Goal: Information Seeking & Learning: Learn about a topic

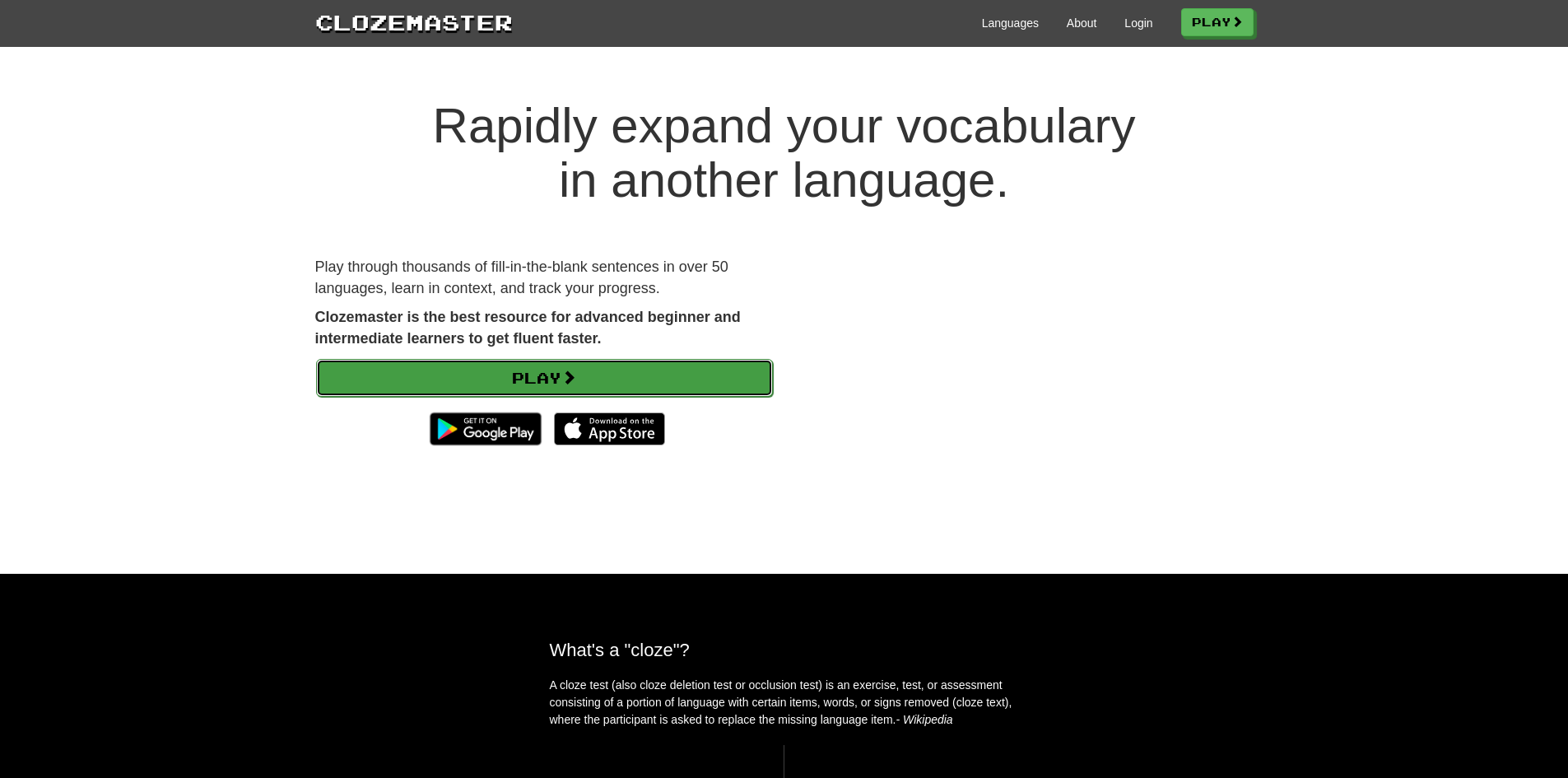
click at [593, 393] on link "Play" at bounding box center [544, 377] width 457 height 38
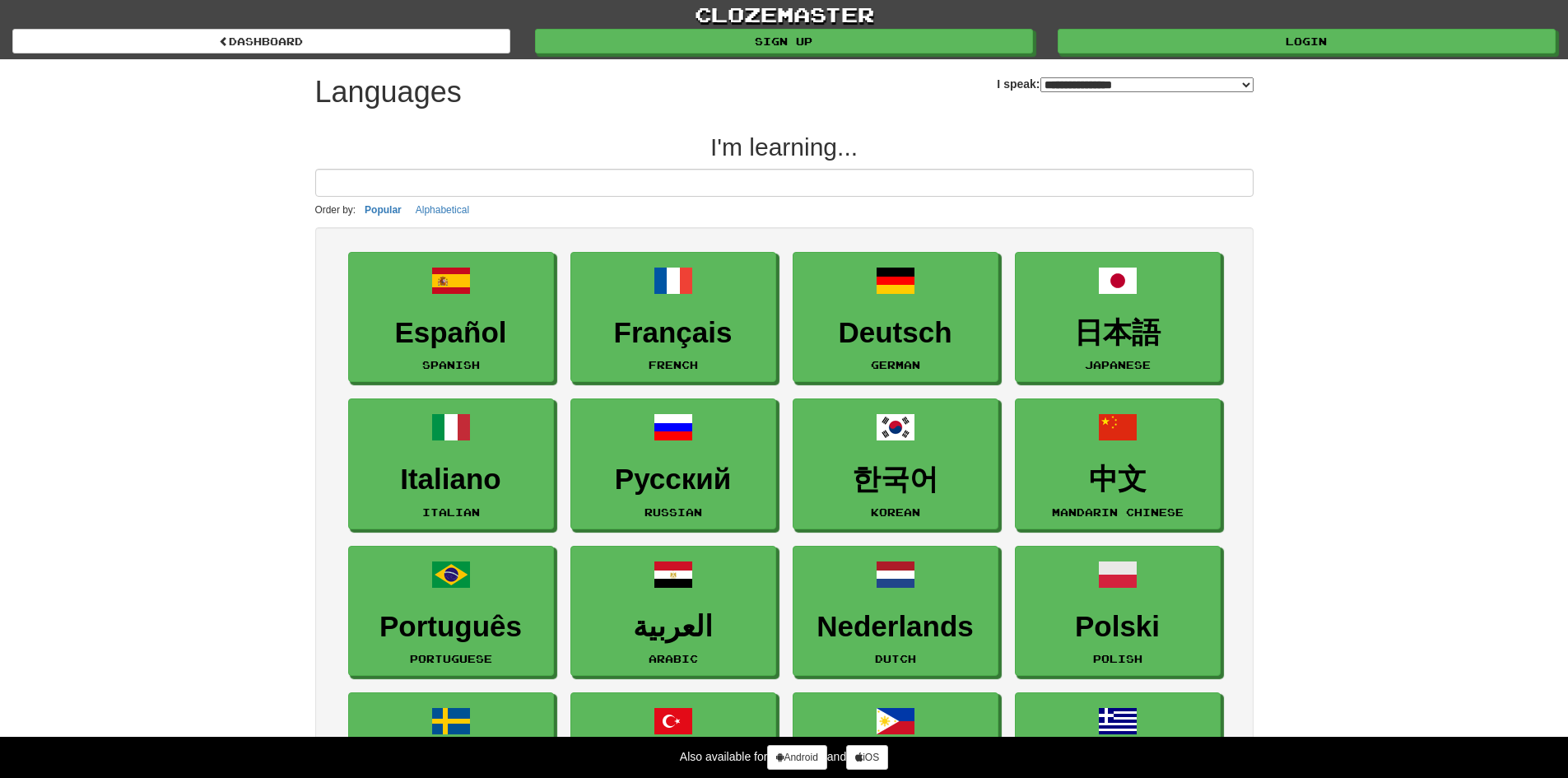
select select "*******"
click at [489, 174] on input at bounding box center [784, 182] width 938 height 28
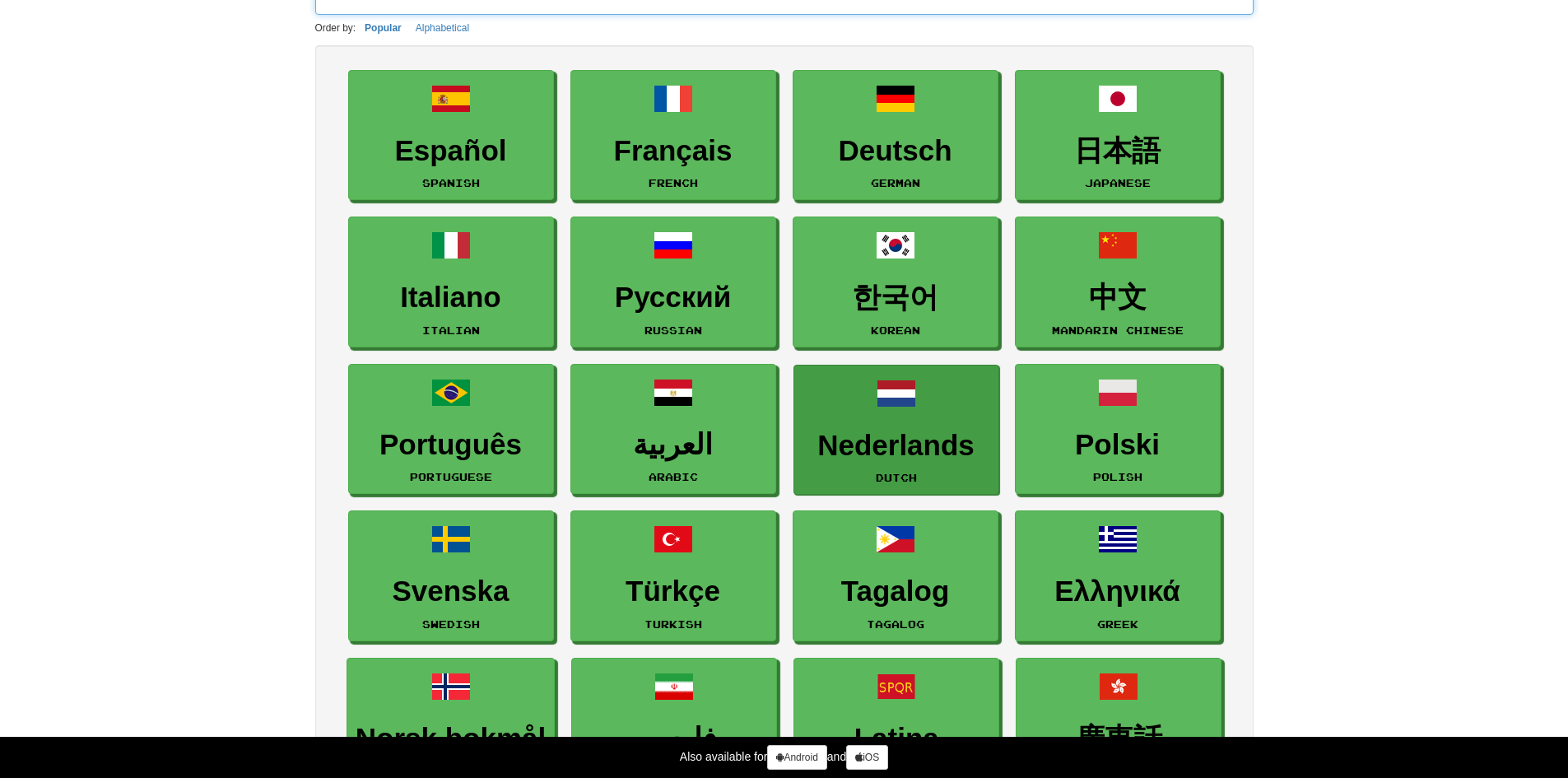
scroll to position [20, 0]
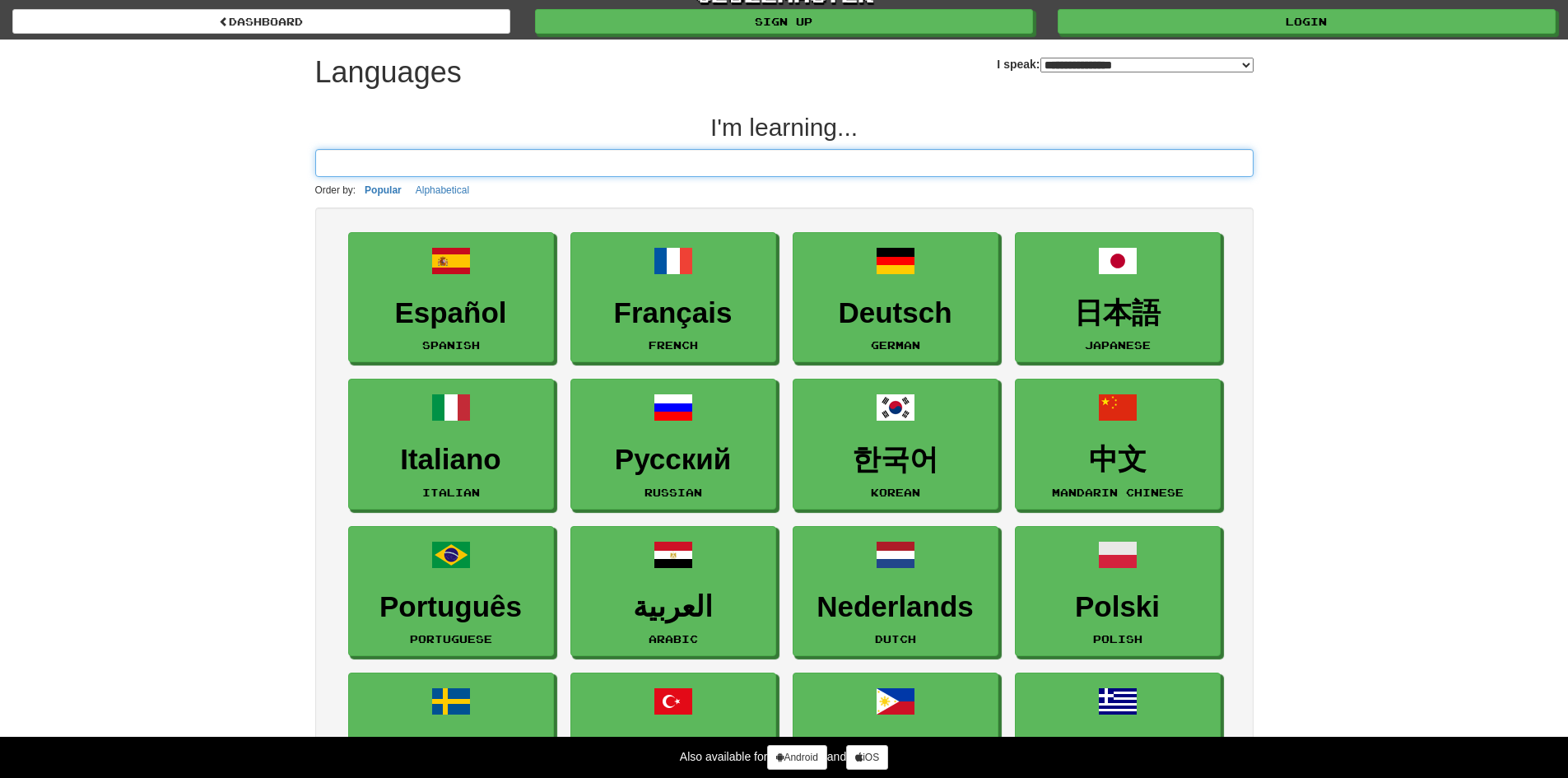
click at [468, 165] on input at bounding box center [784, 163] width 938 height 28
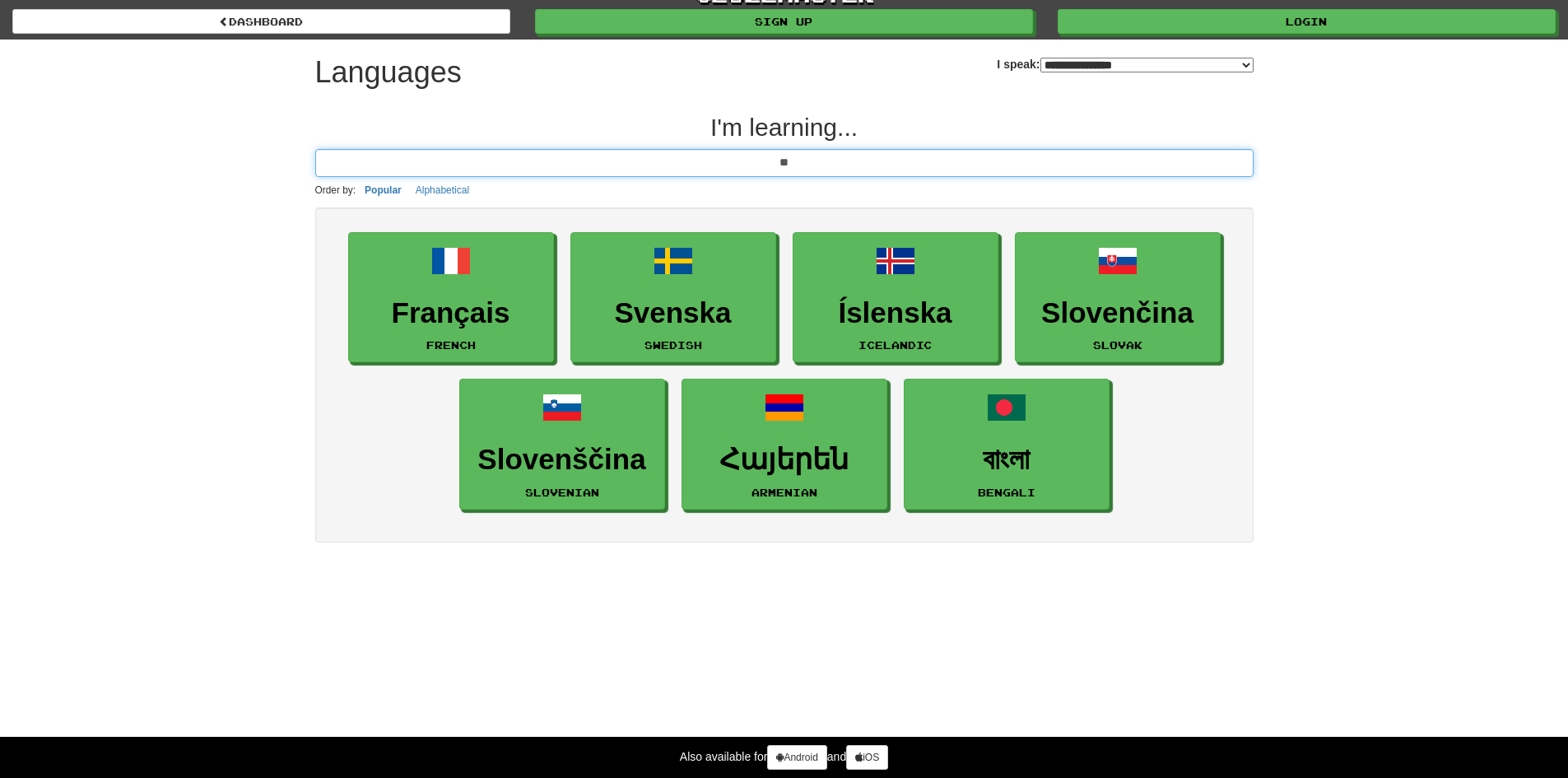
type input "**"
click at [1161, 59] on select "**********" at bounding box center [1147, 65] width 213 height 15
select select "**"
click at [1040, 58] on select "**********" at bounding box center [1147, 65] width 213 height 15
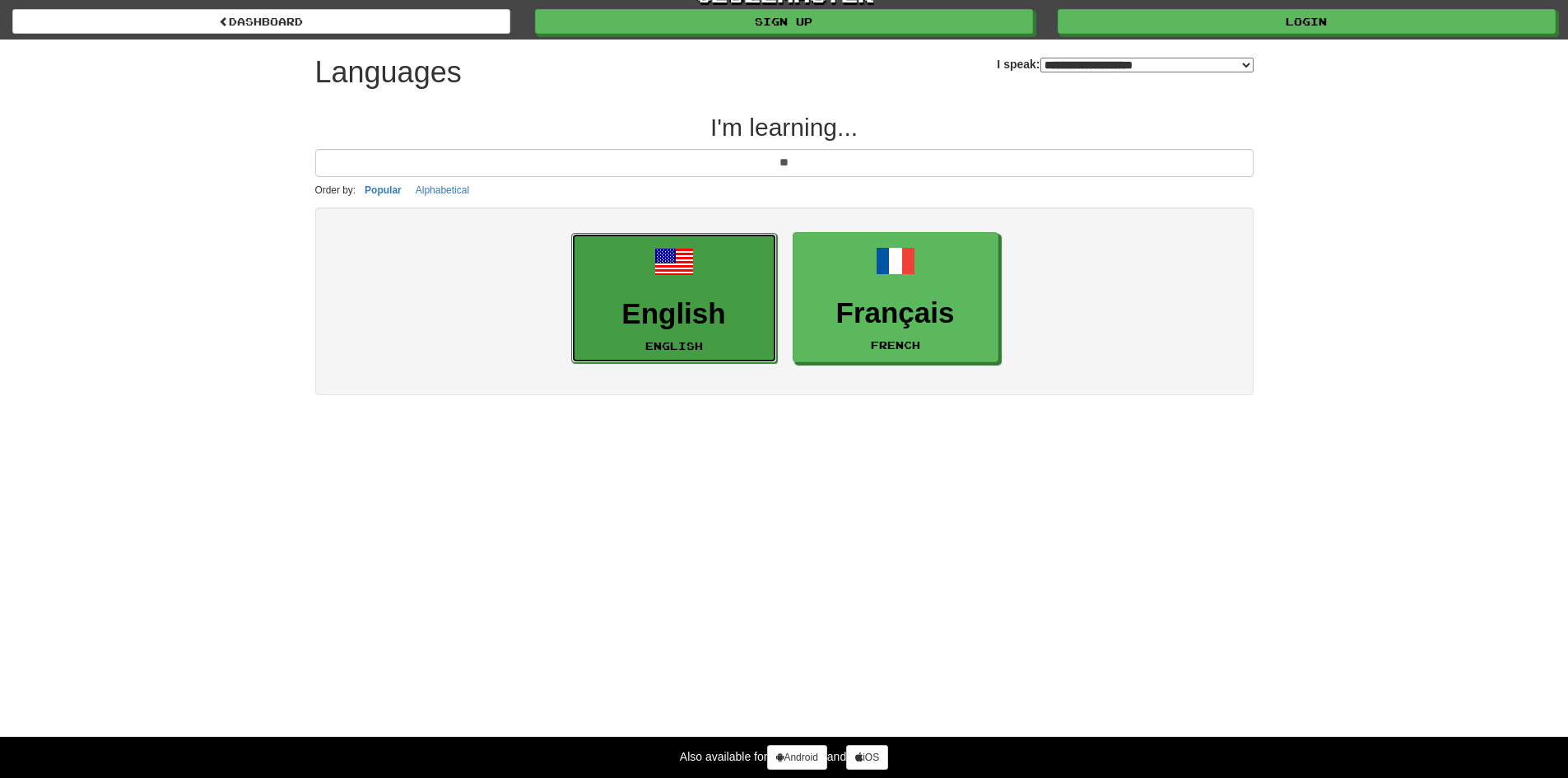
click at [722, 309] on h3 "English" at bounding box center [673, 313] width 188 height 32
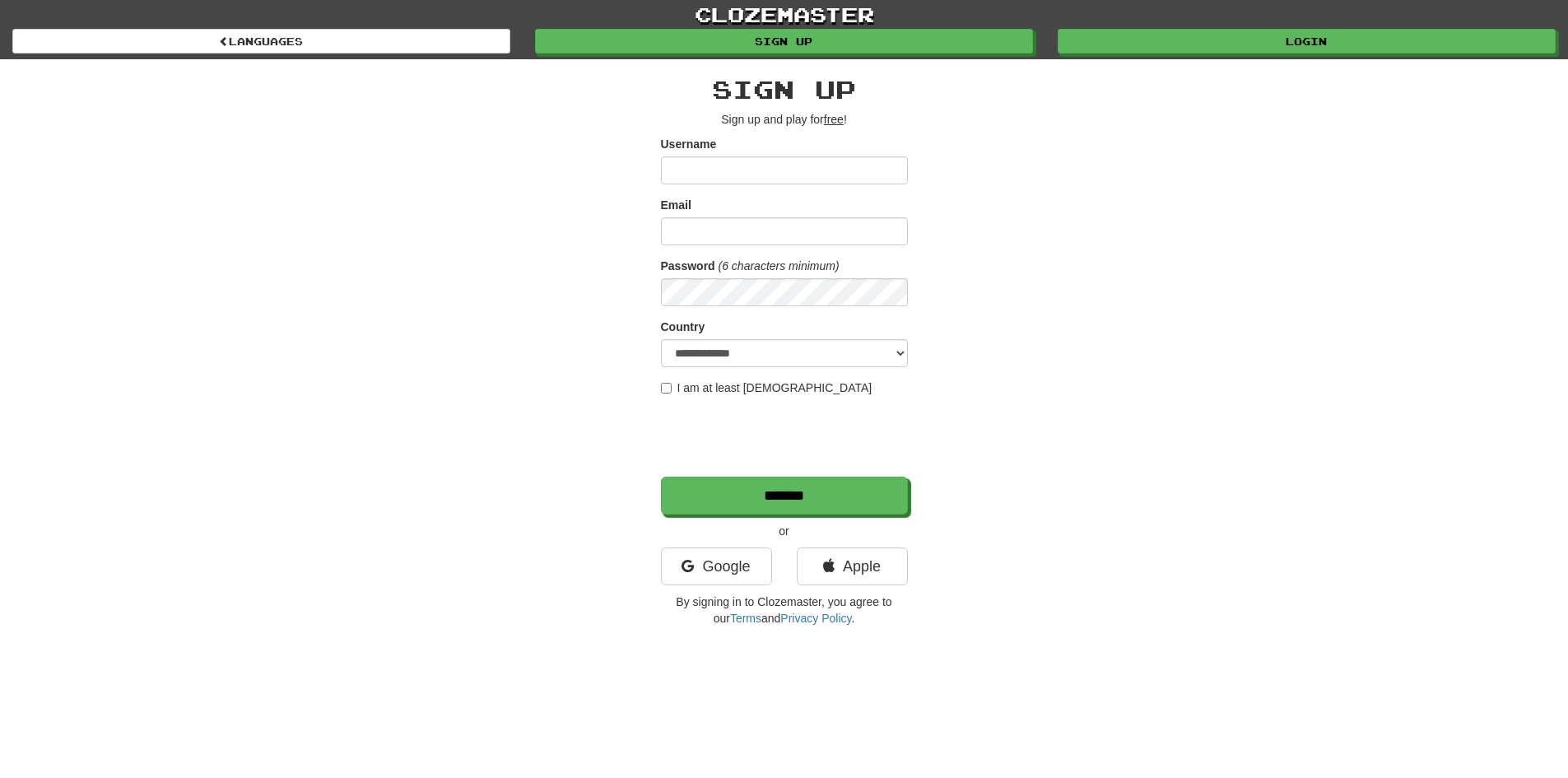
click at [749, 153] on div "Username" at bounding box center [784, 160] width 247 height 49
click at [749, 163] on input "Username" at bounding box center [784, 170] width 247 height 28
click at [737, 566] on link "Google" at bounding box center [716, 566] width 111 height 38
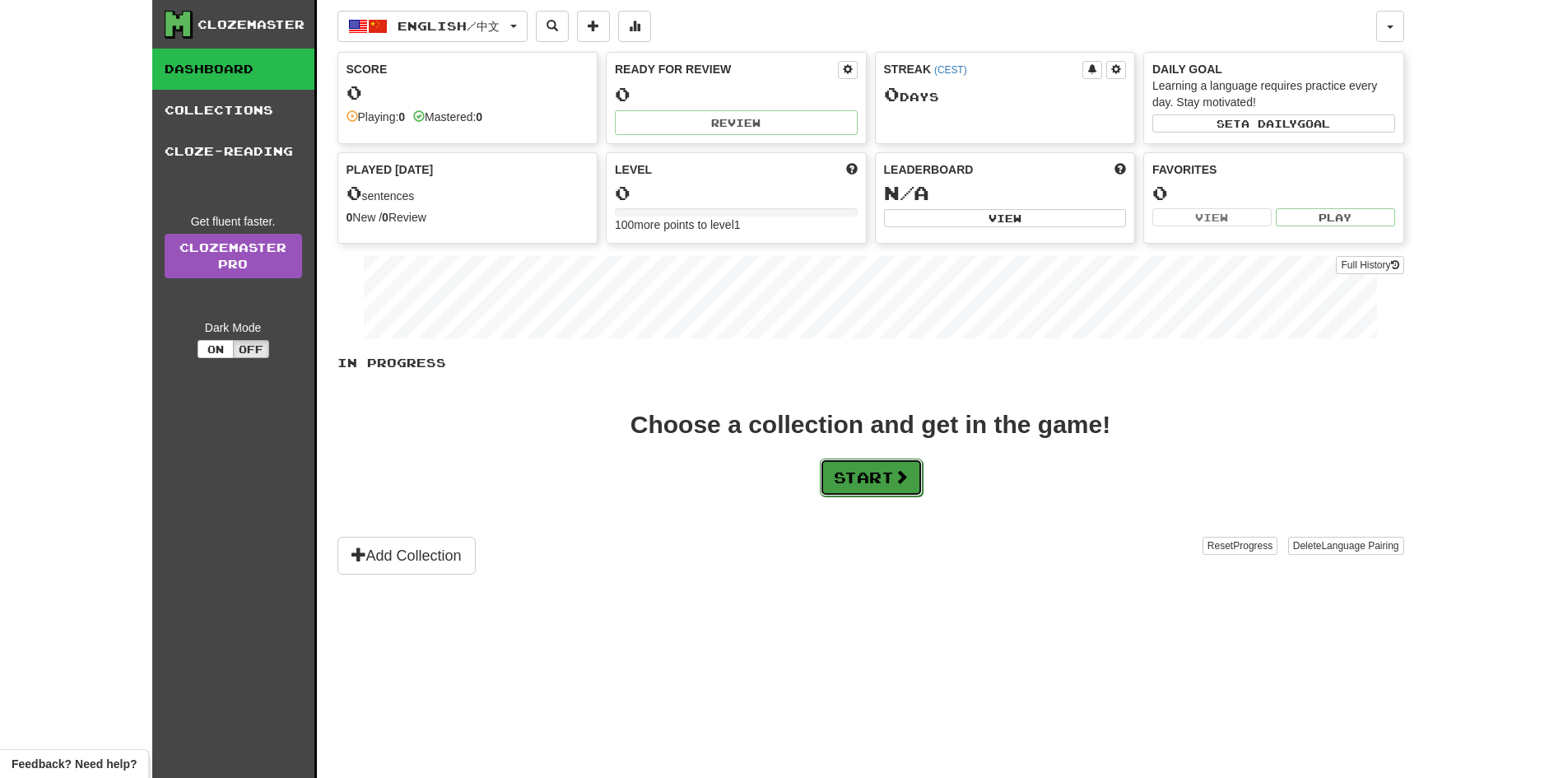
click at [887, 472] on button "Start" at bounding box center [872, 477] width 103 height 38
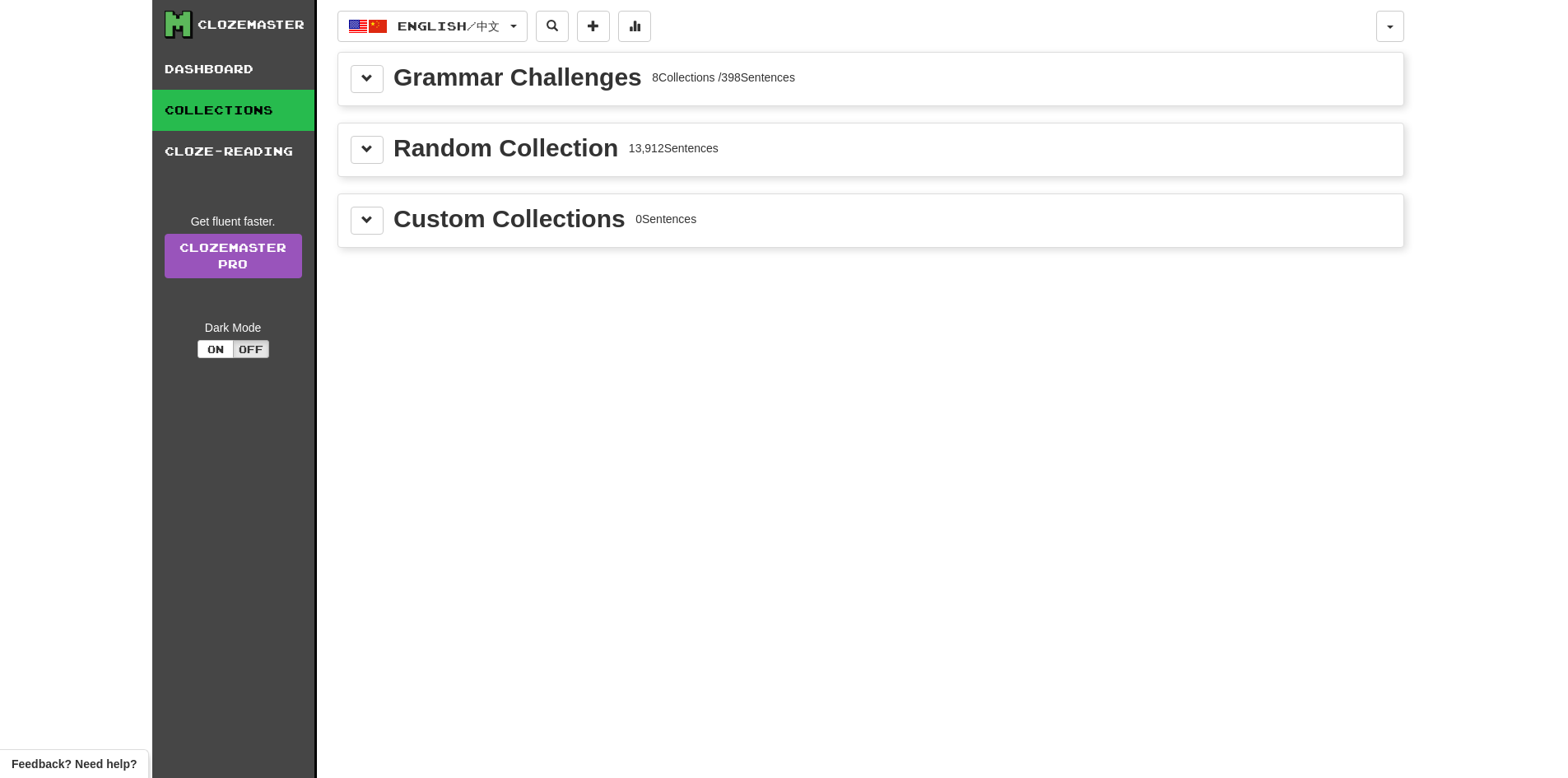
click at [520, 76] on div "Grammar Challenges" at bounding box center [517, 77] width 249 height 24
click at [350, 79] on button at bounding box center [367, 79] width 33 height 28
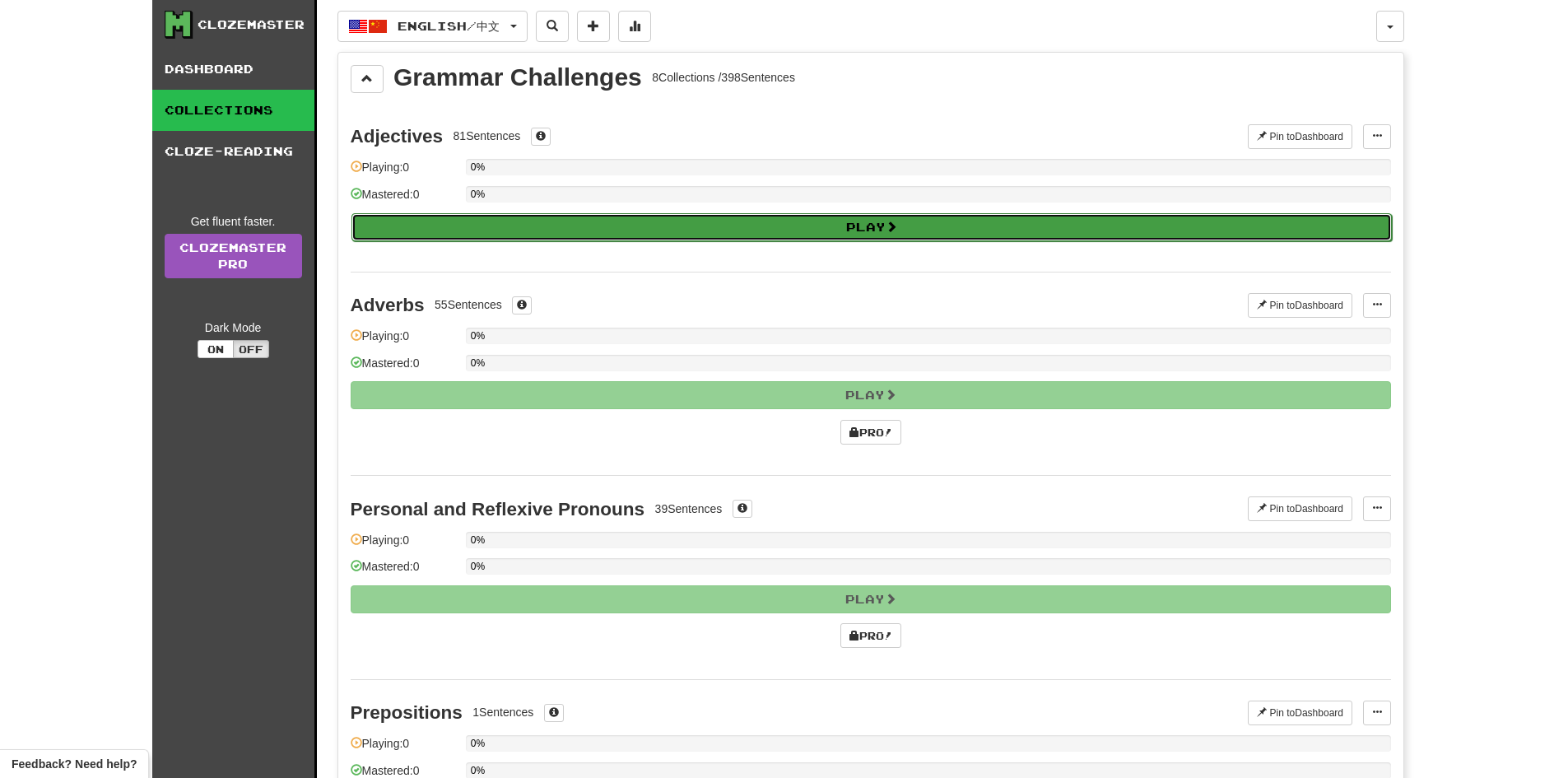
click at [503, 228] on button "Play" at bounding box center [871, 227] width 1040 height 28
select select "**"
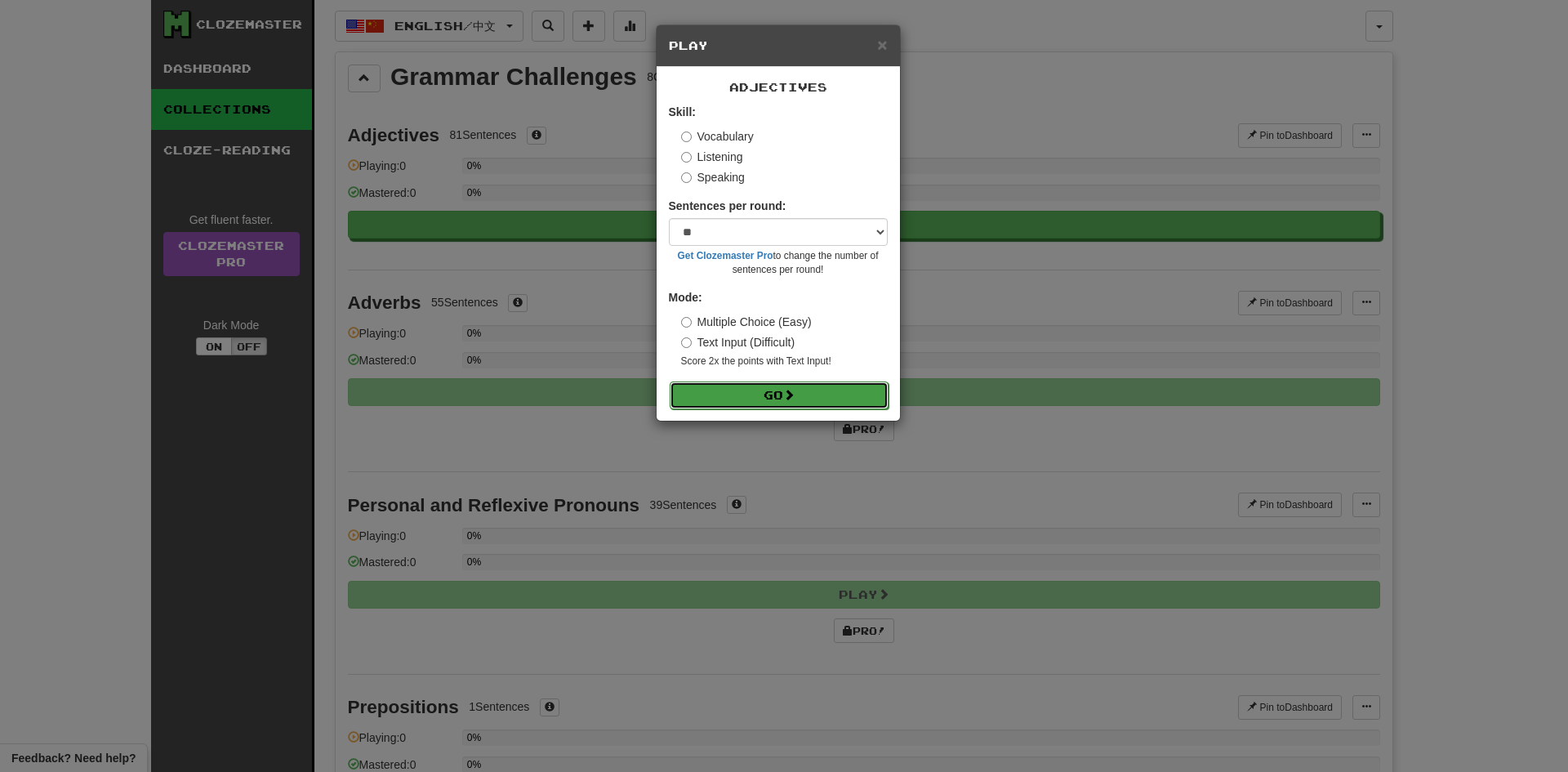
click at [746, 396] on button "Go" at bounding box center [779, 395] width 219 height 28
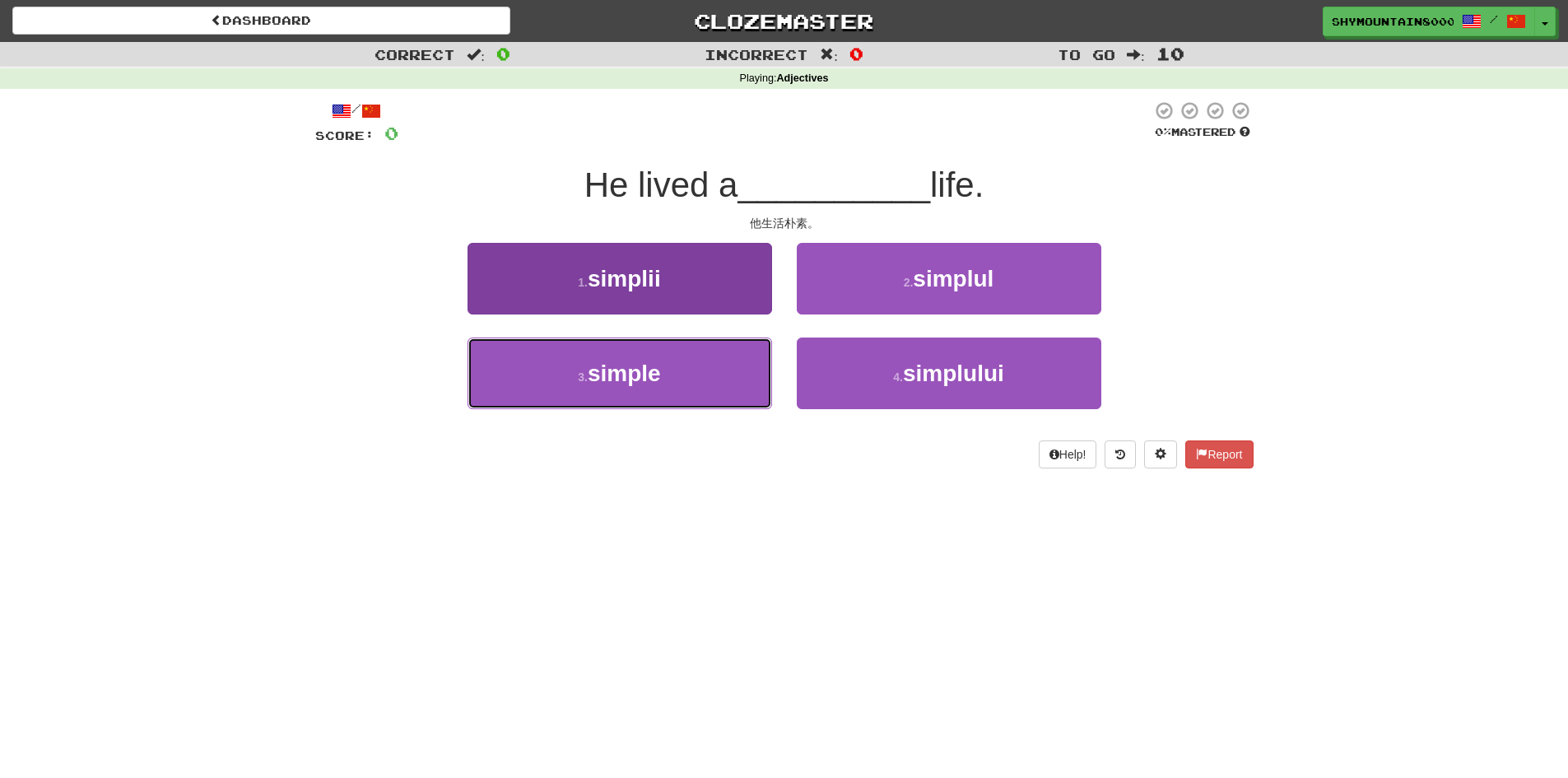
click at [709, 381] on button "3 . simple" at bounding box center [619, 373] width 305 height 72
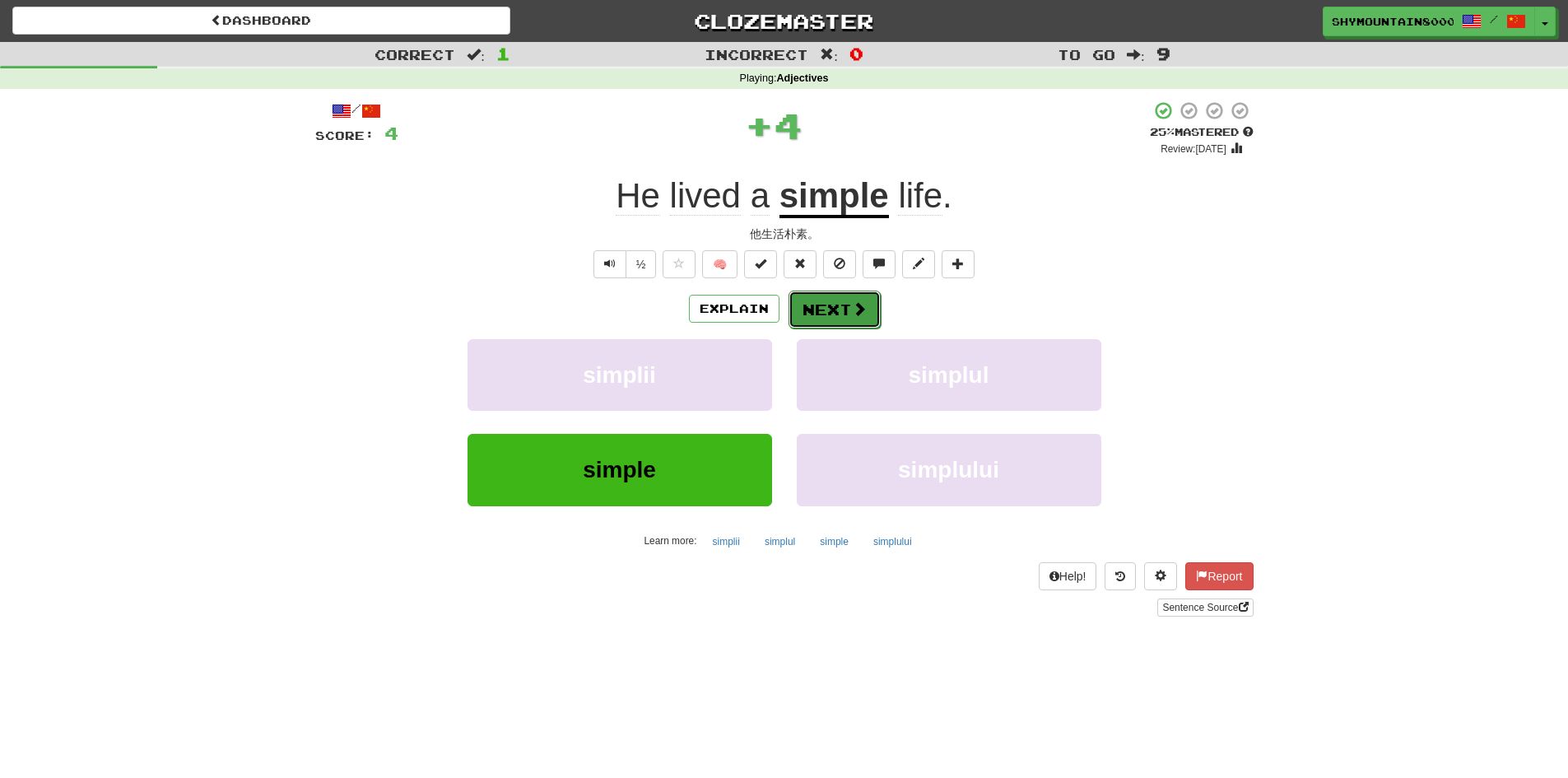
click at [821, 311] on button "Next" at bounding box center [835, 309] width 93 height 38
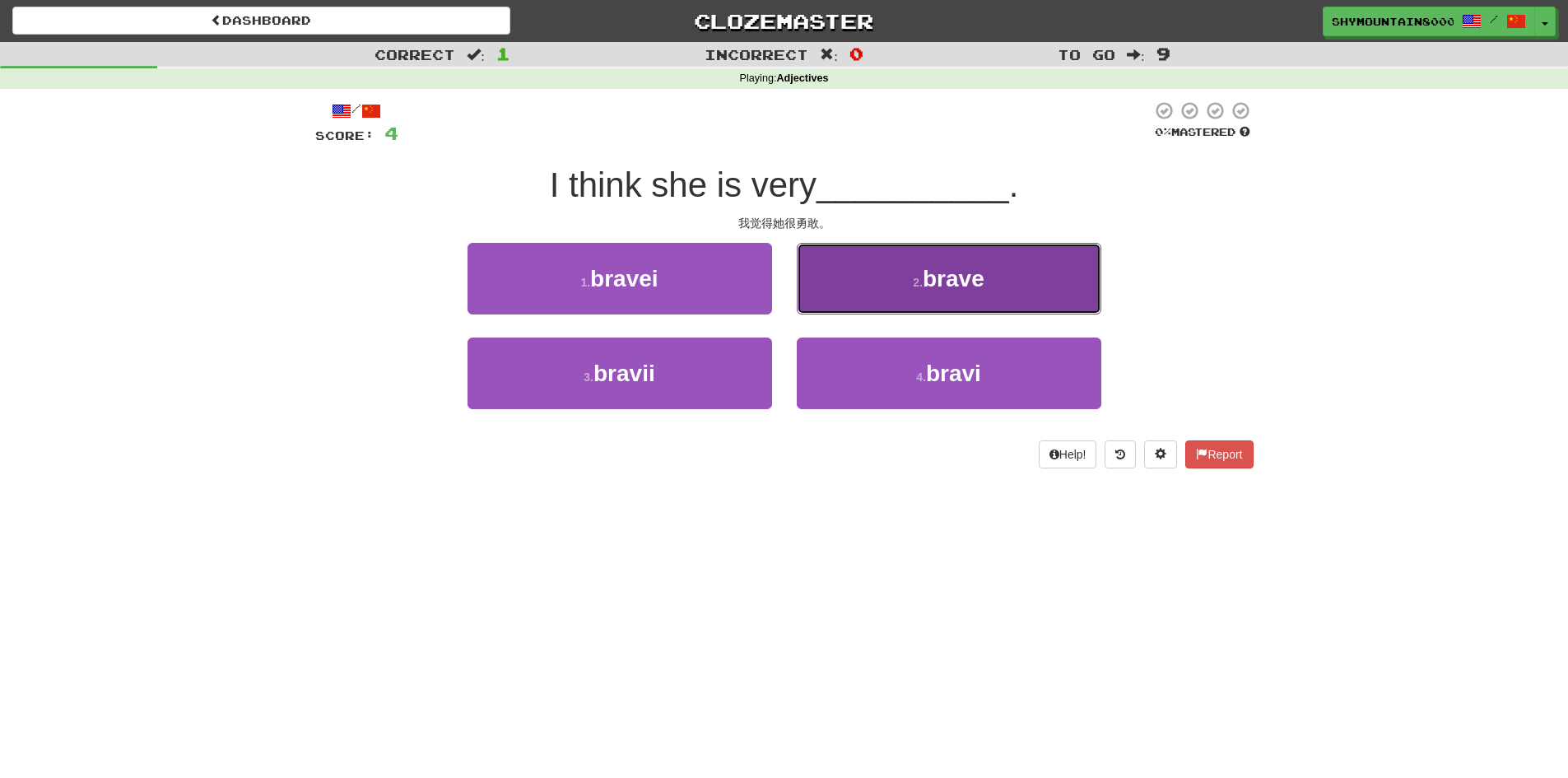
click at [952, 277] on span "brave" at bounding box center [953, 278] width 62 height 25
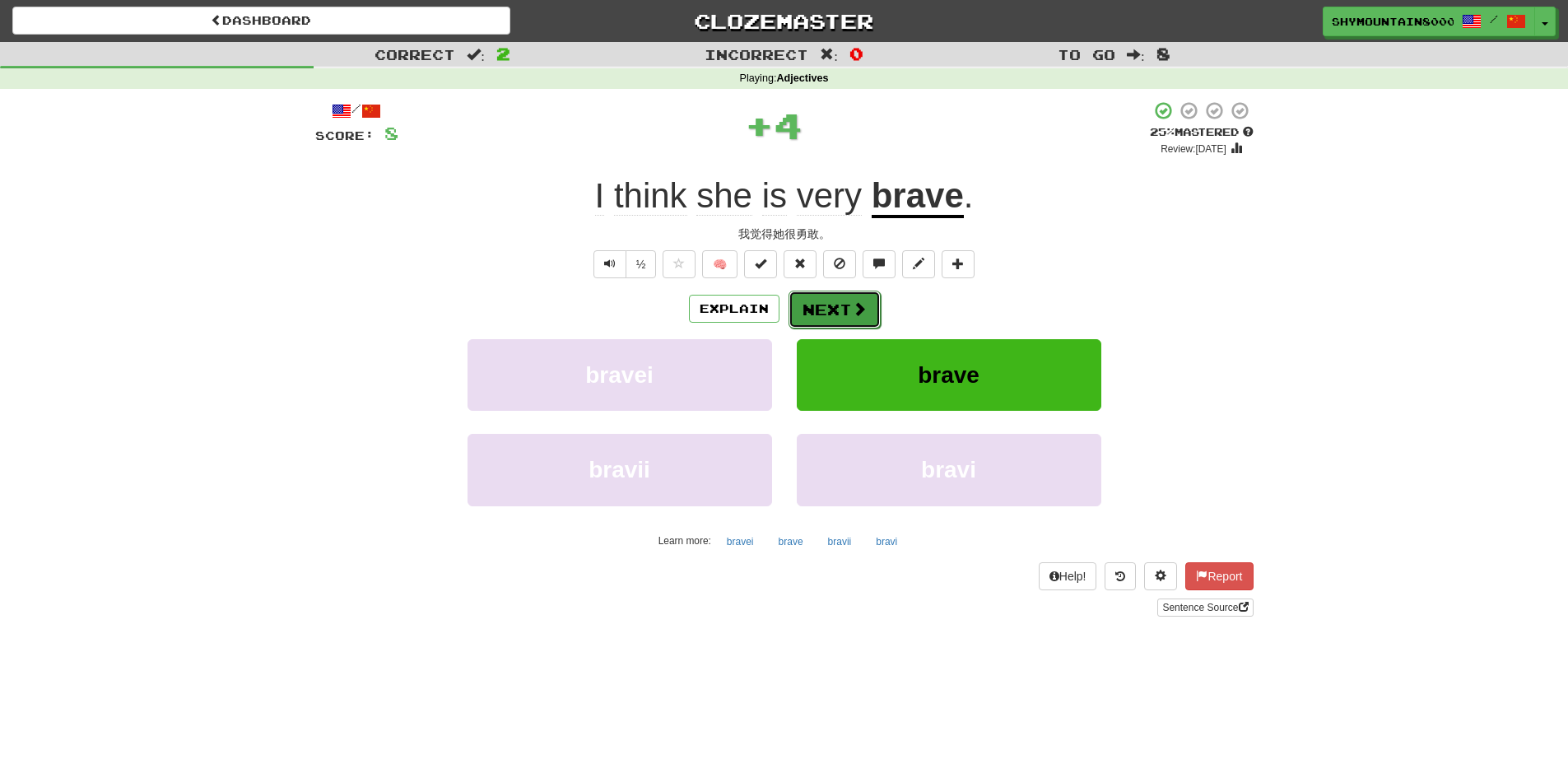
click at [845, 318] on button "Next" at bounding box center [835, 309] width 93 height 38
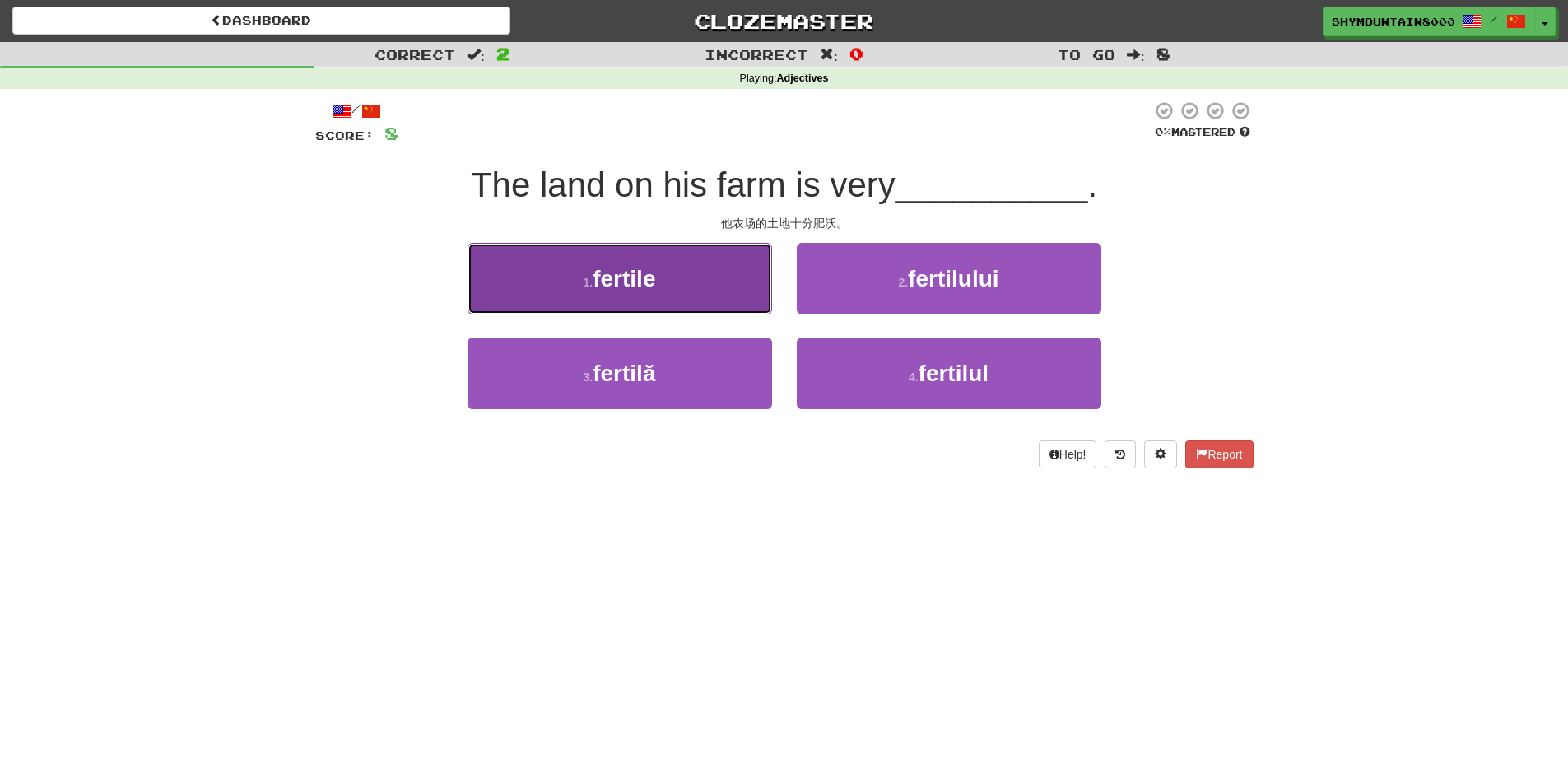
click at [721, 296] on button "1 . fertile" at bounding box center [619, 279] width 305 height 72
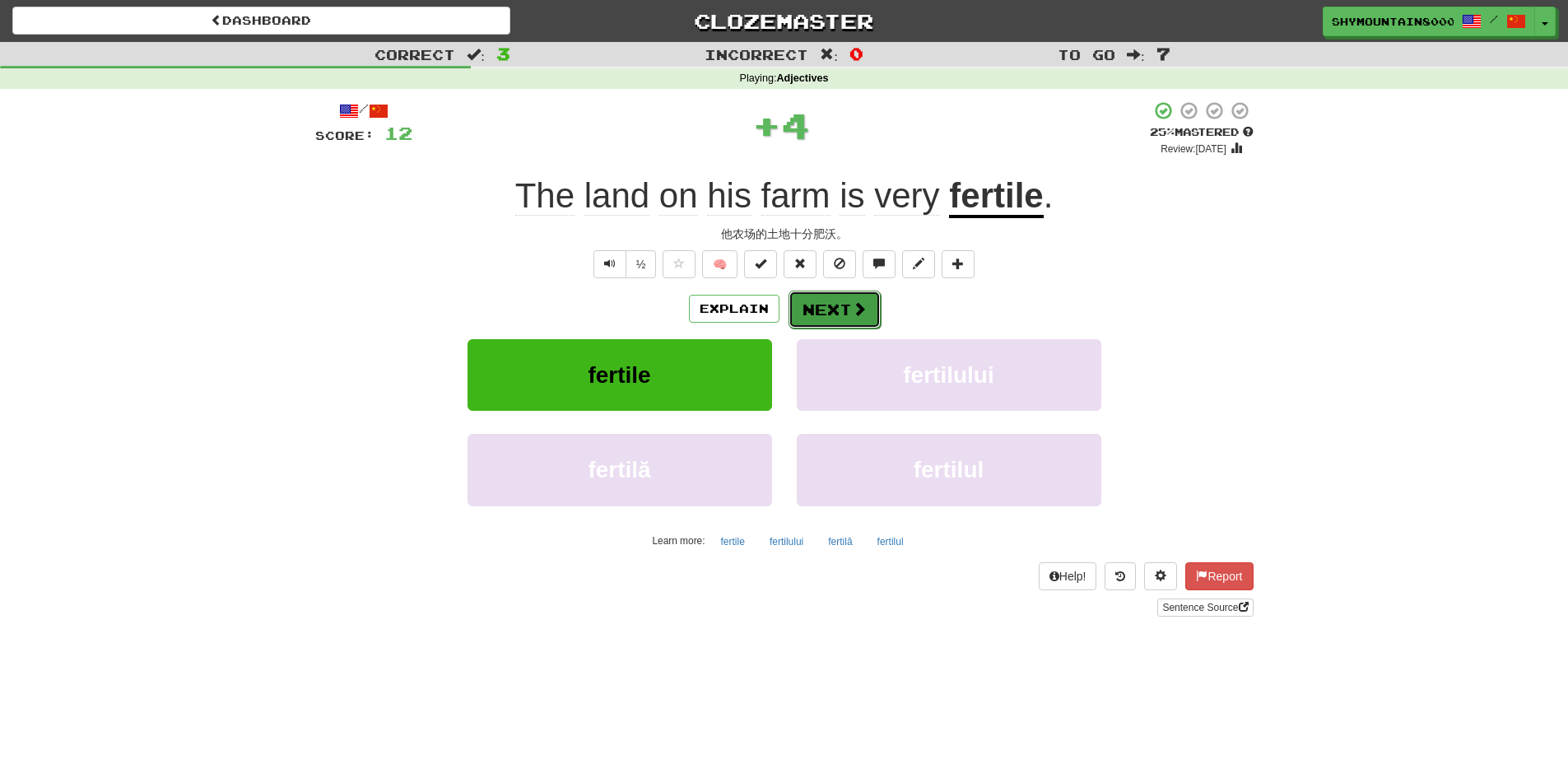
click at [861, 305] on span at bounding box center [859, 308] width 15 height 15
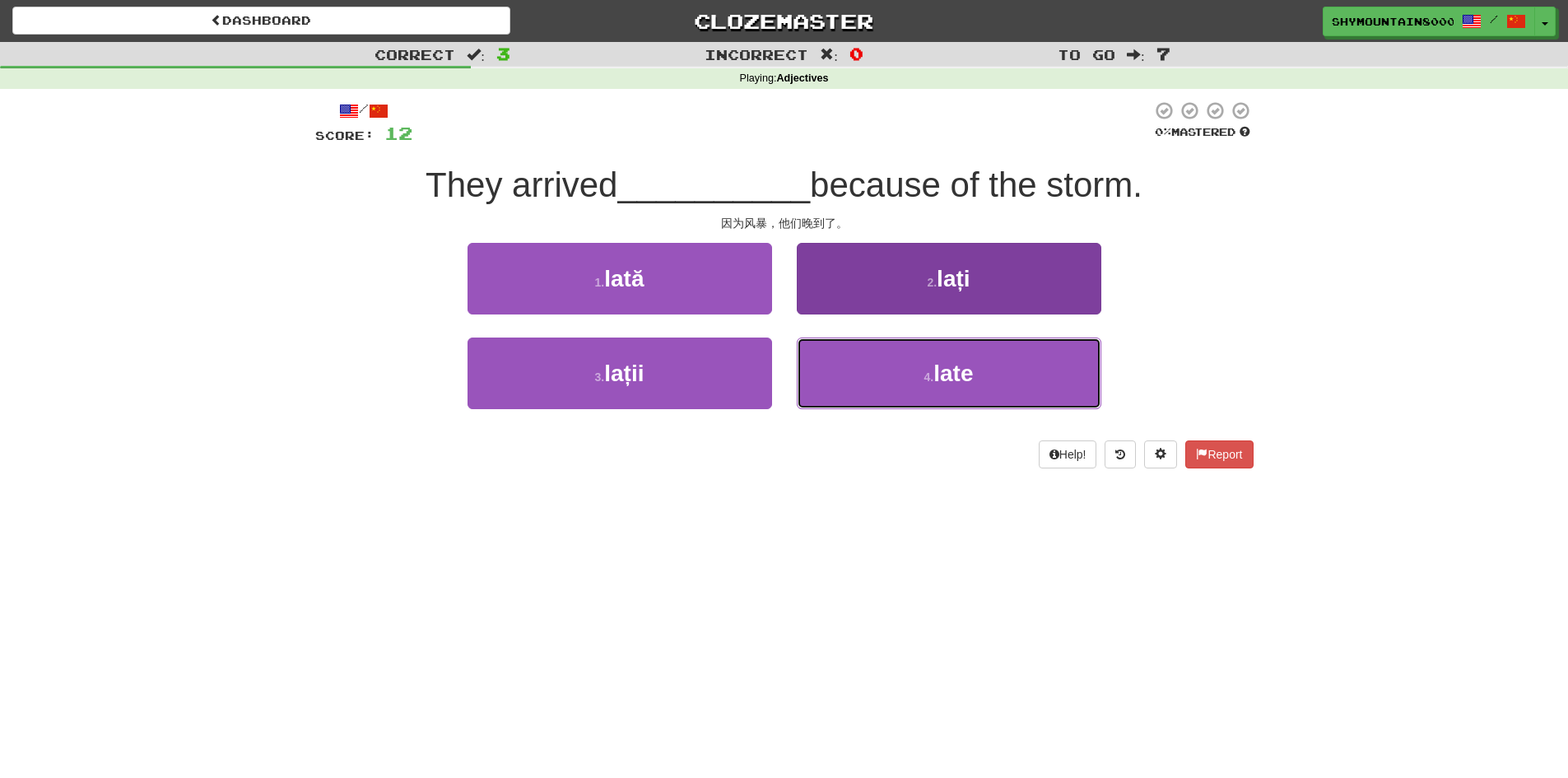
click at [891, 376] on button "4 . late" at bounding box center [949, 373] width 305 height 72
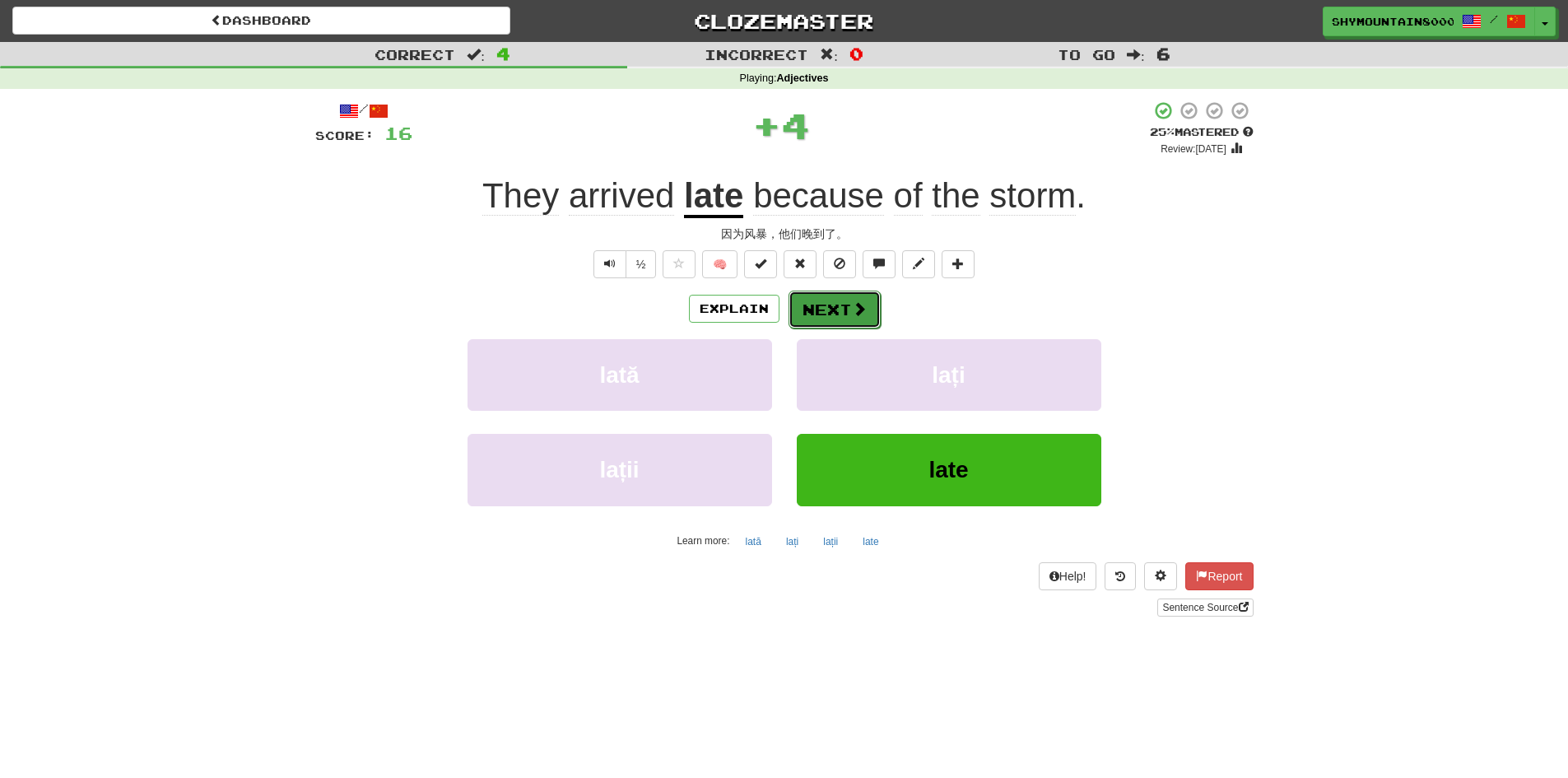
click at [831, 306] on button "Next" at bounding box center [835, 309] width 93 height 38
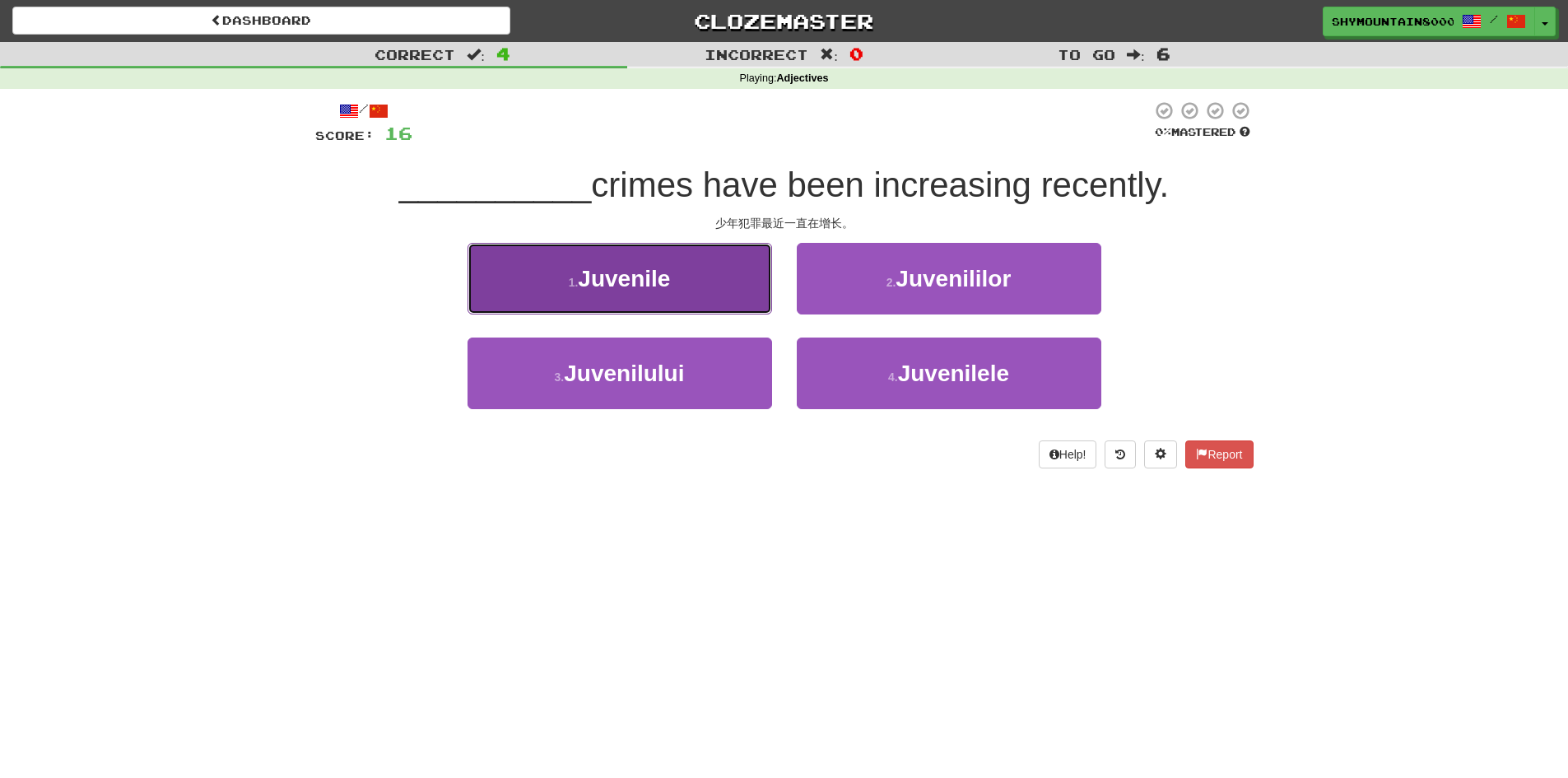
click at [716, 274] on button "1 . Juvenile" at bounding box center [619, 279] width 305 height 72
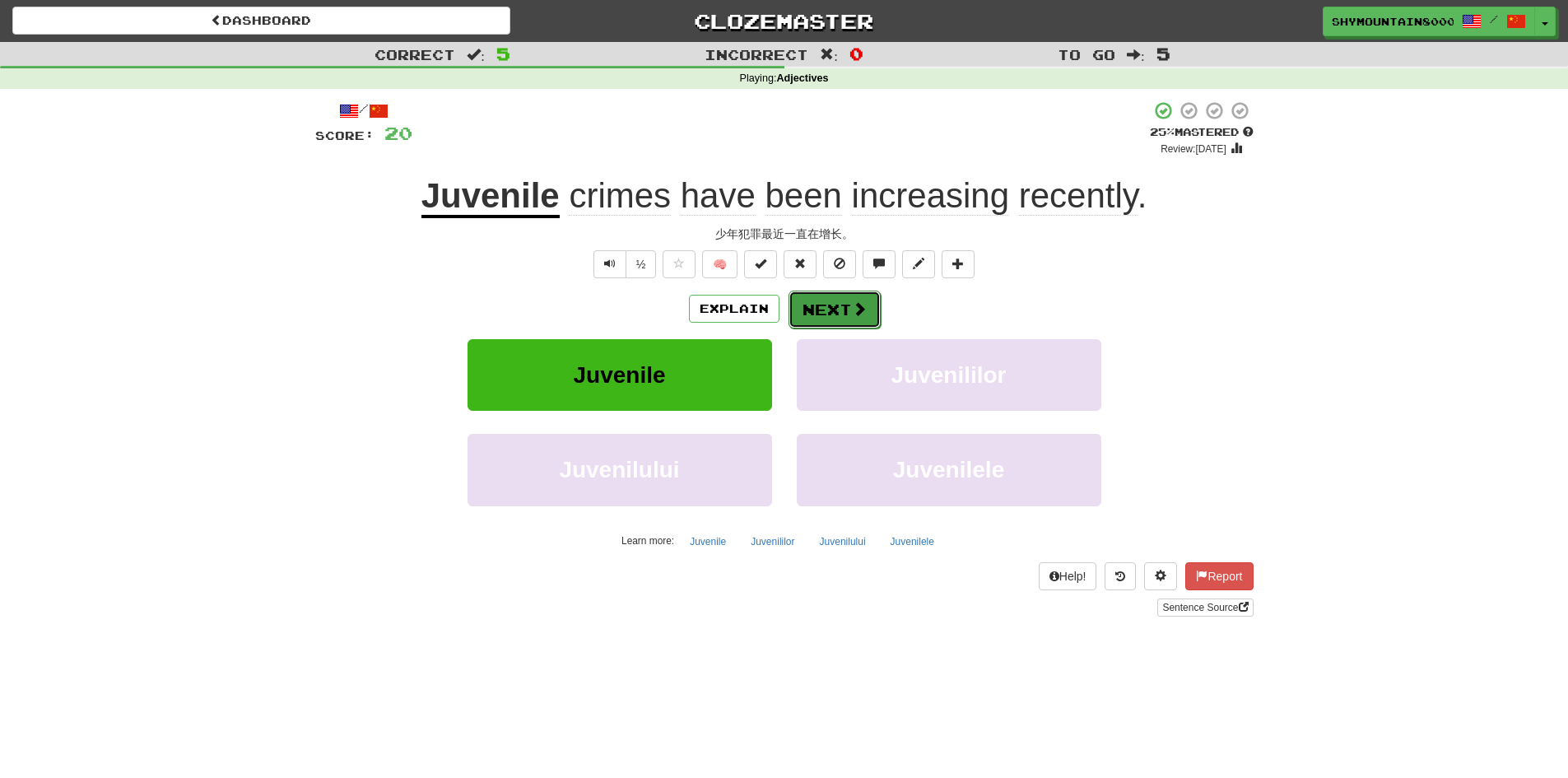
click at [852, 309] on span at bounding box center [859, 308] width 15 height 15
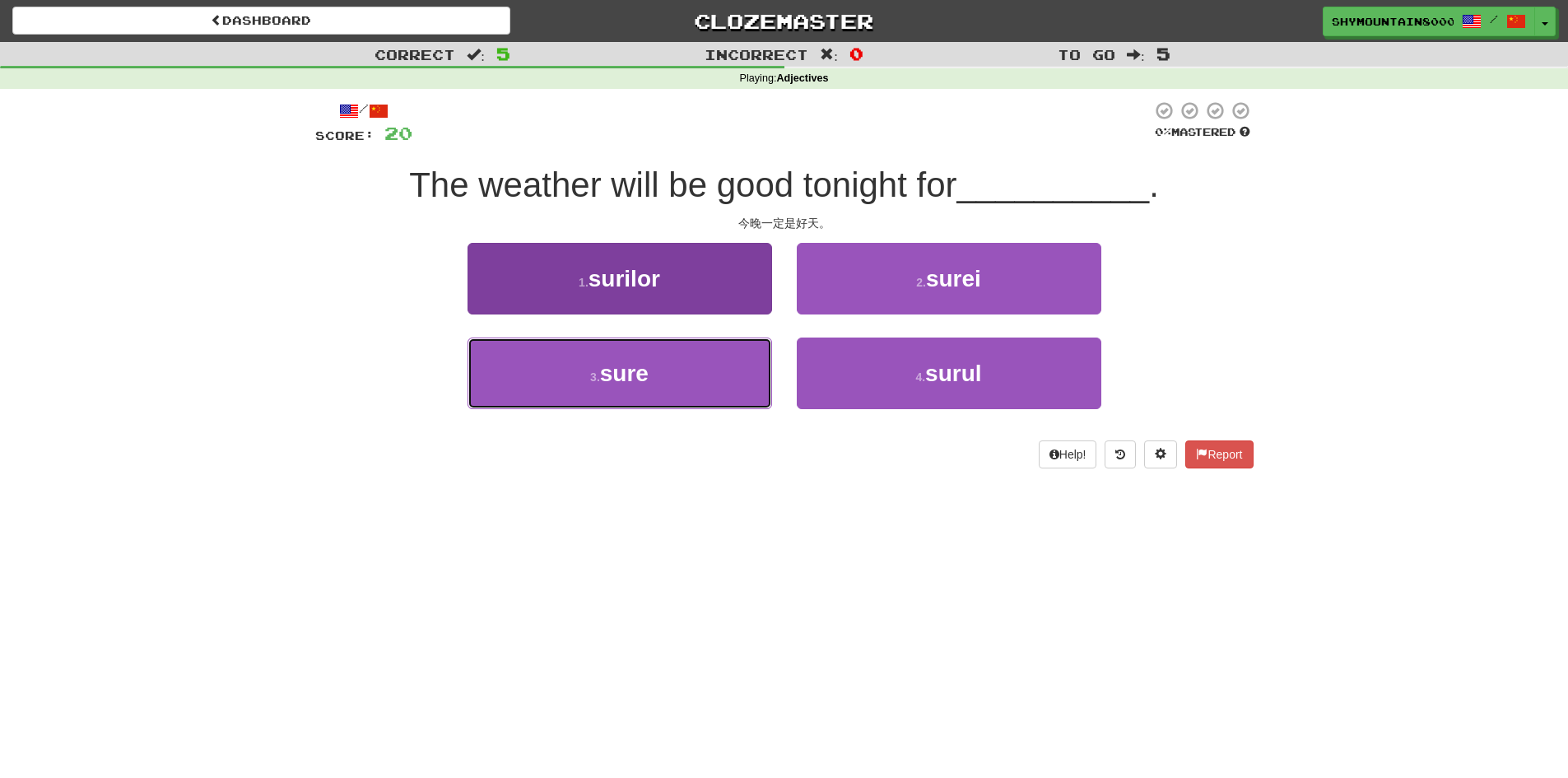
click at [644, 365] on span "sure" at bounding box center [625, 373] width 49 height 25
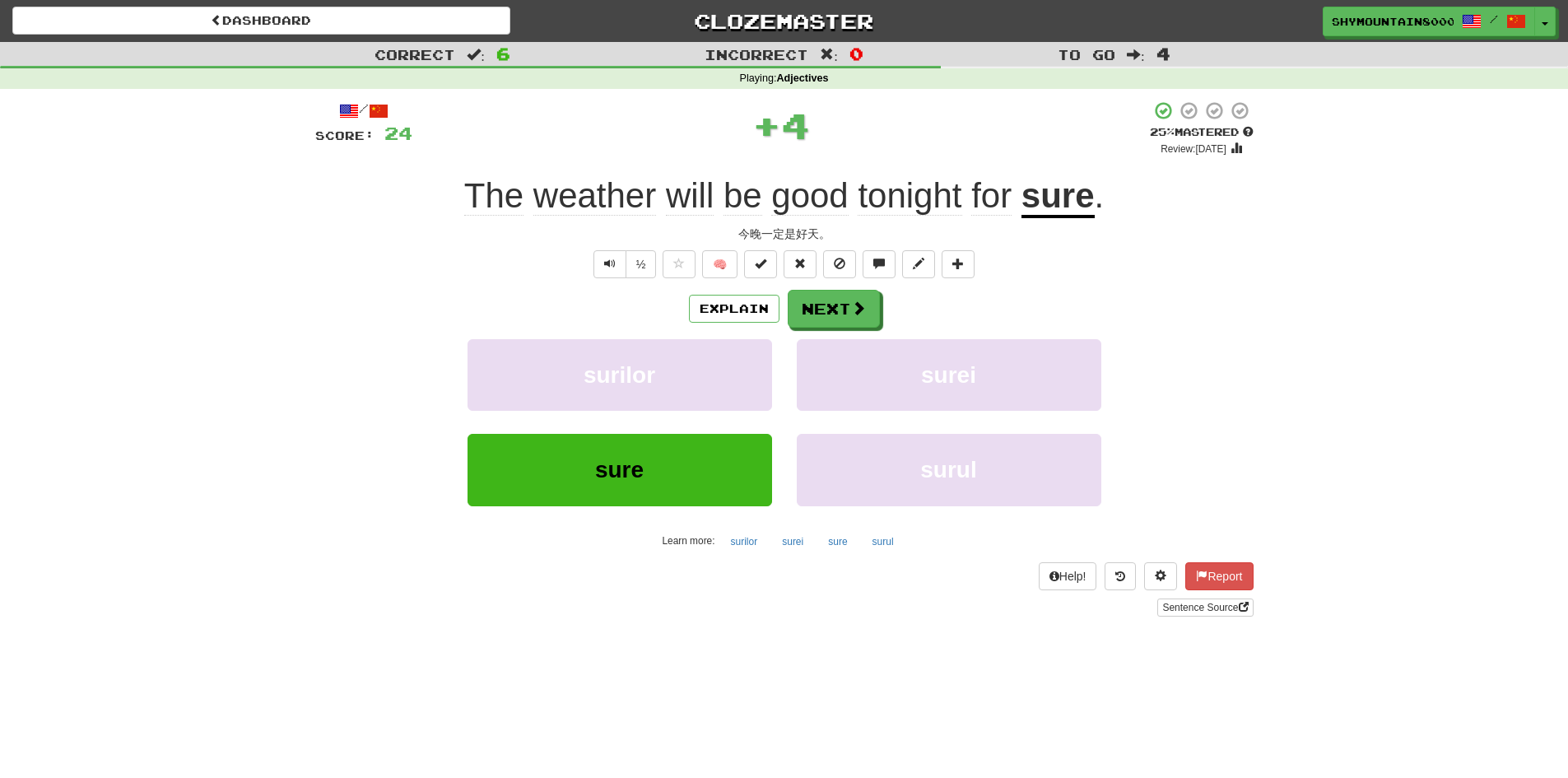
click at [894, 294] on div "Explain Next" at bounding box center [784, 308] width 938 height 38
click at [836, 309] on button "Next" at bounding box center [835, 309] width 93 height 38
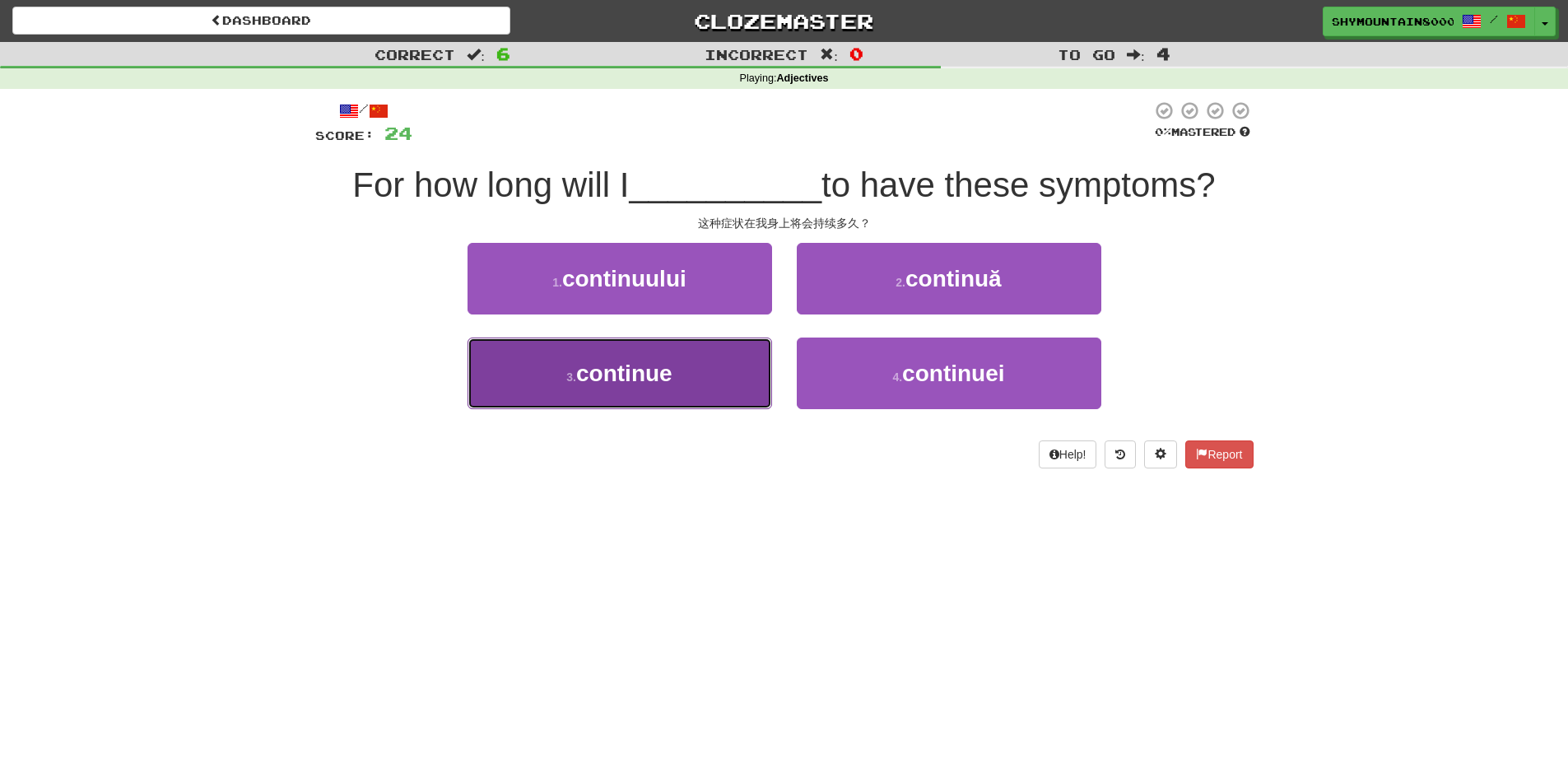
click at [731, 379] on button "3 . continue" at bounding box center [619, 373] width 305 height 72
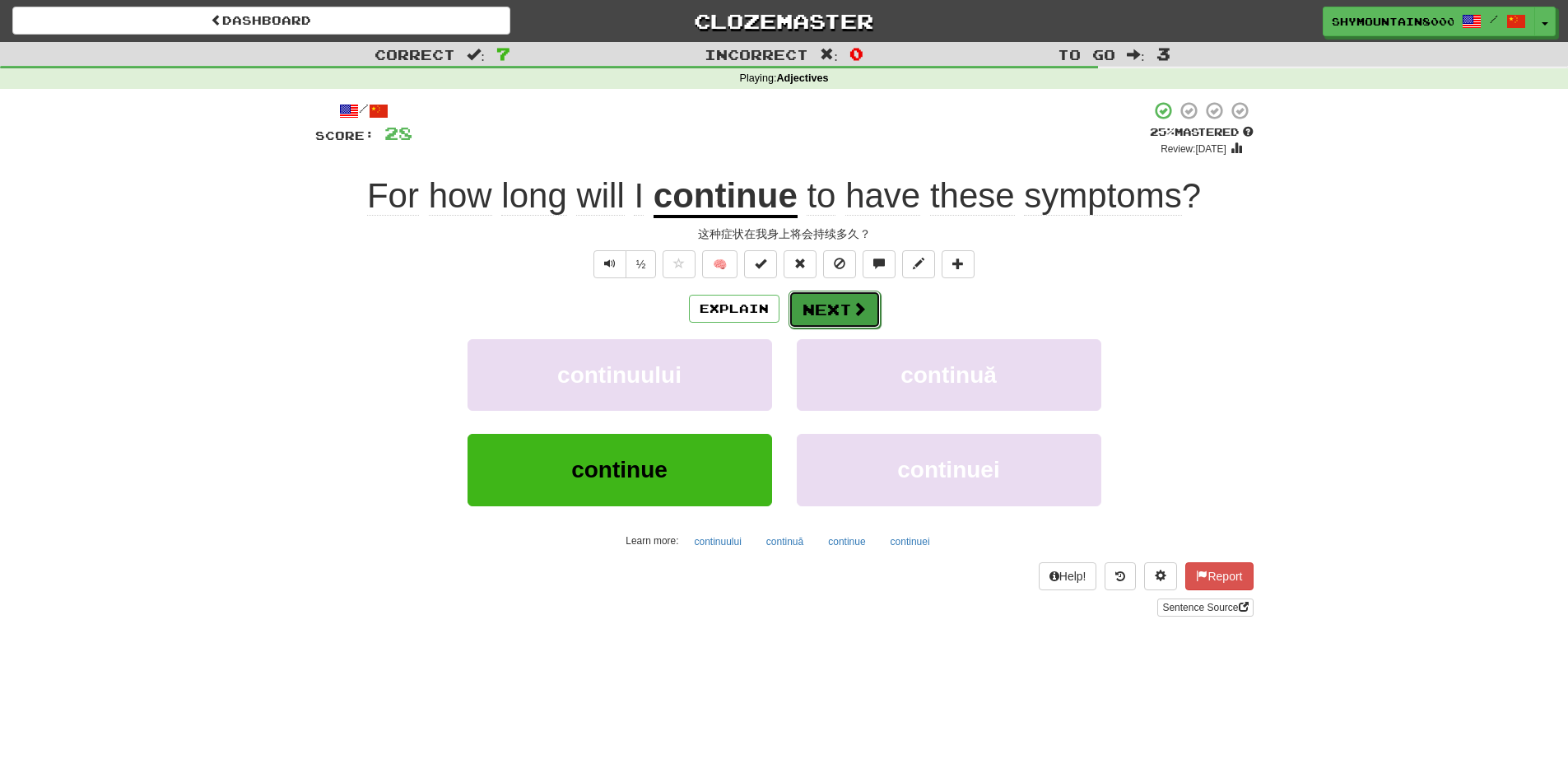
click at [869, 313] on button "Next" at bounding box center [835, 309] width 93 height 38
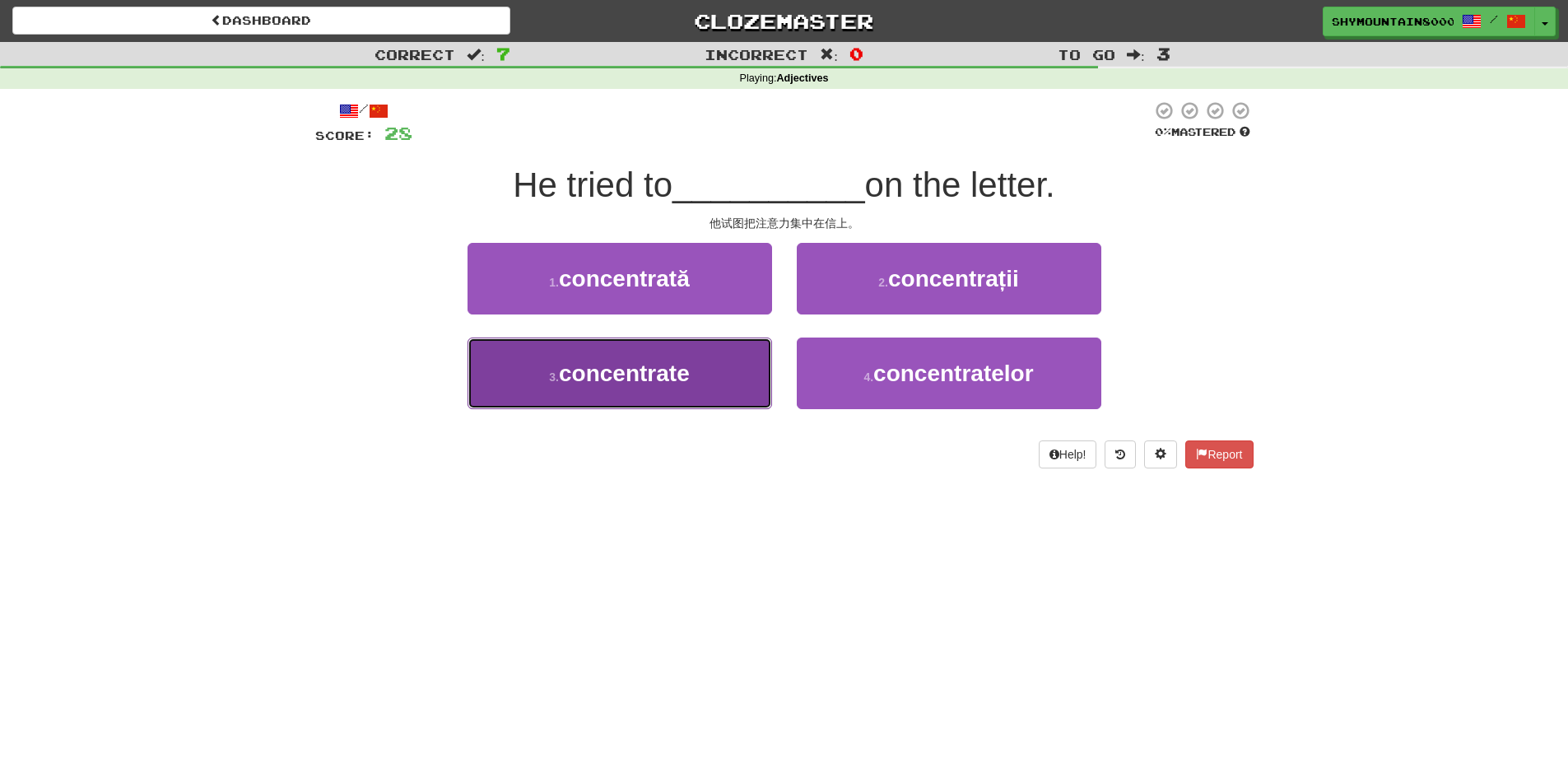
click at [712, 364] on button "3 . concentrate" at bounding box center [619, 373] width 305 height 72
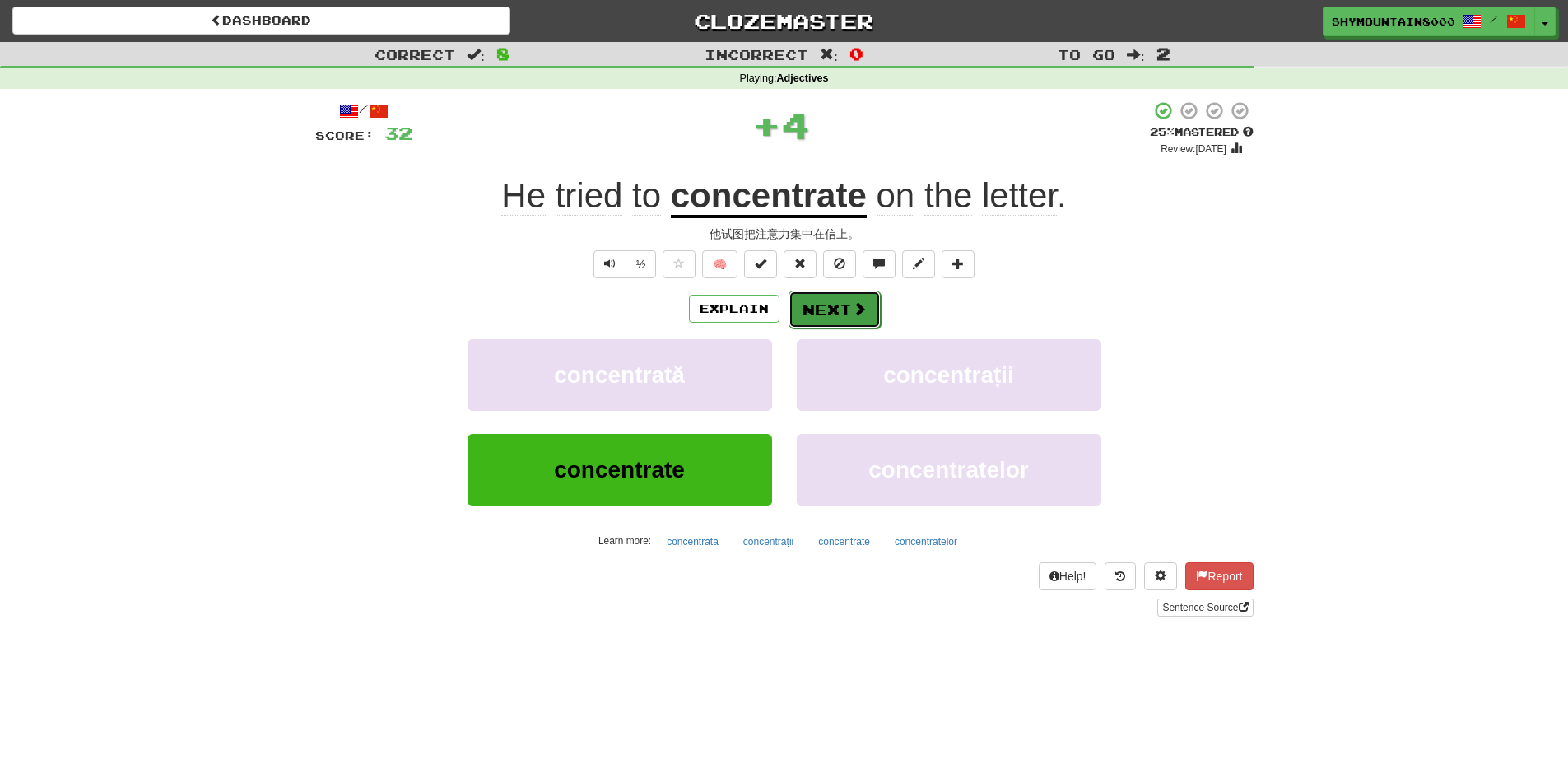
click at [845, 306] on button "Next" at bounding box center [835, 309] width 93 height 38
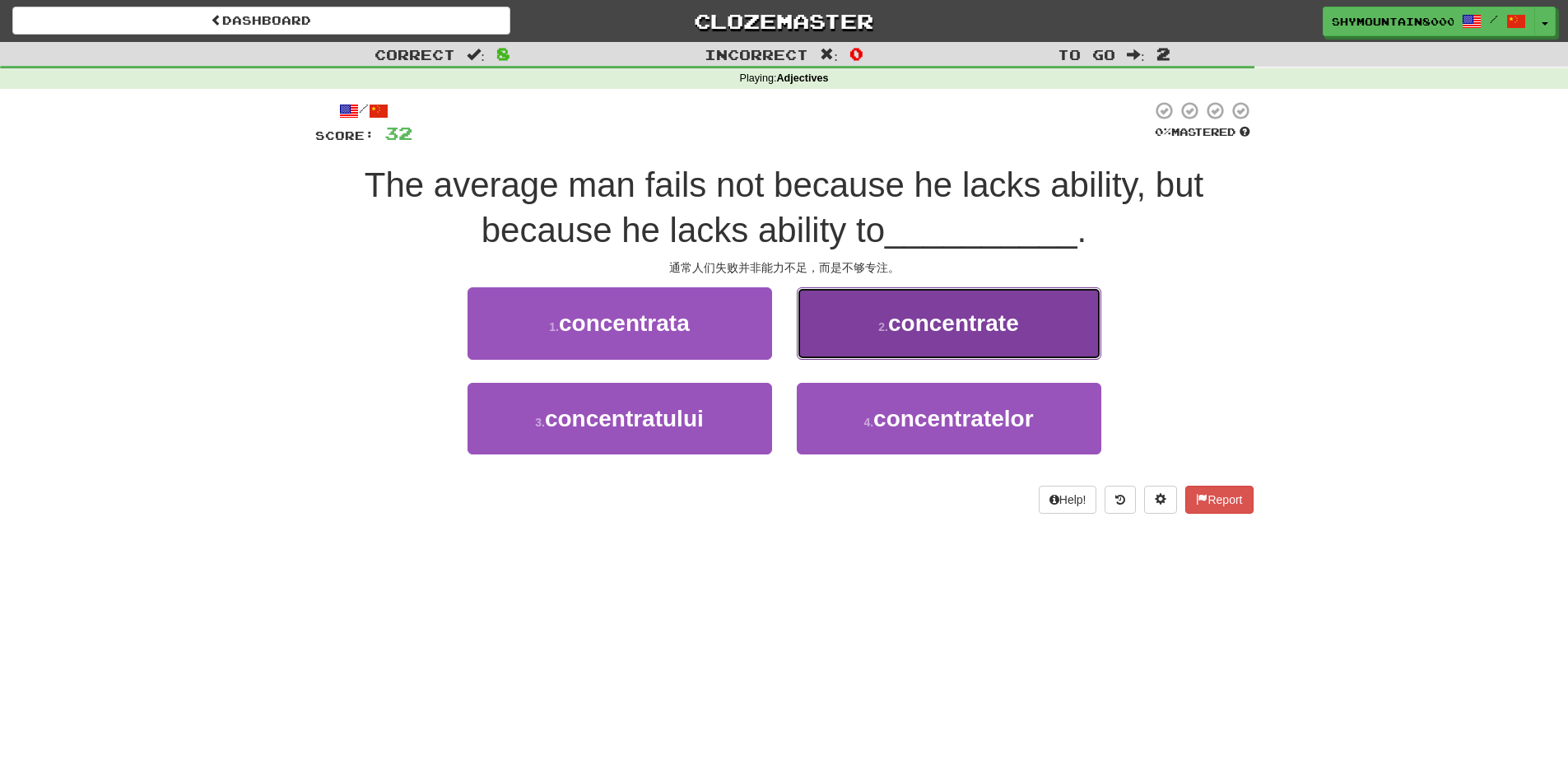
click at [879, 344] on button "2 . concentrate" at bounding box center [949, 323] width 305 height 72
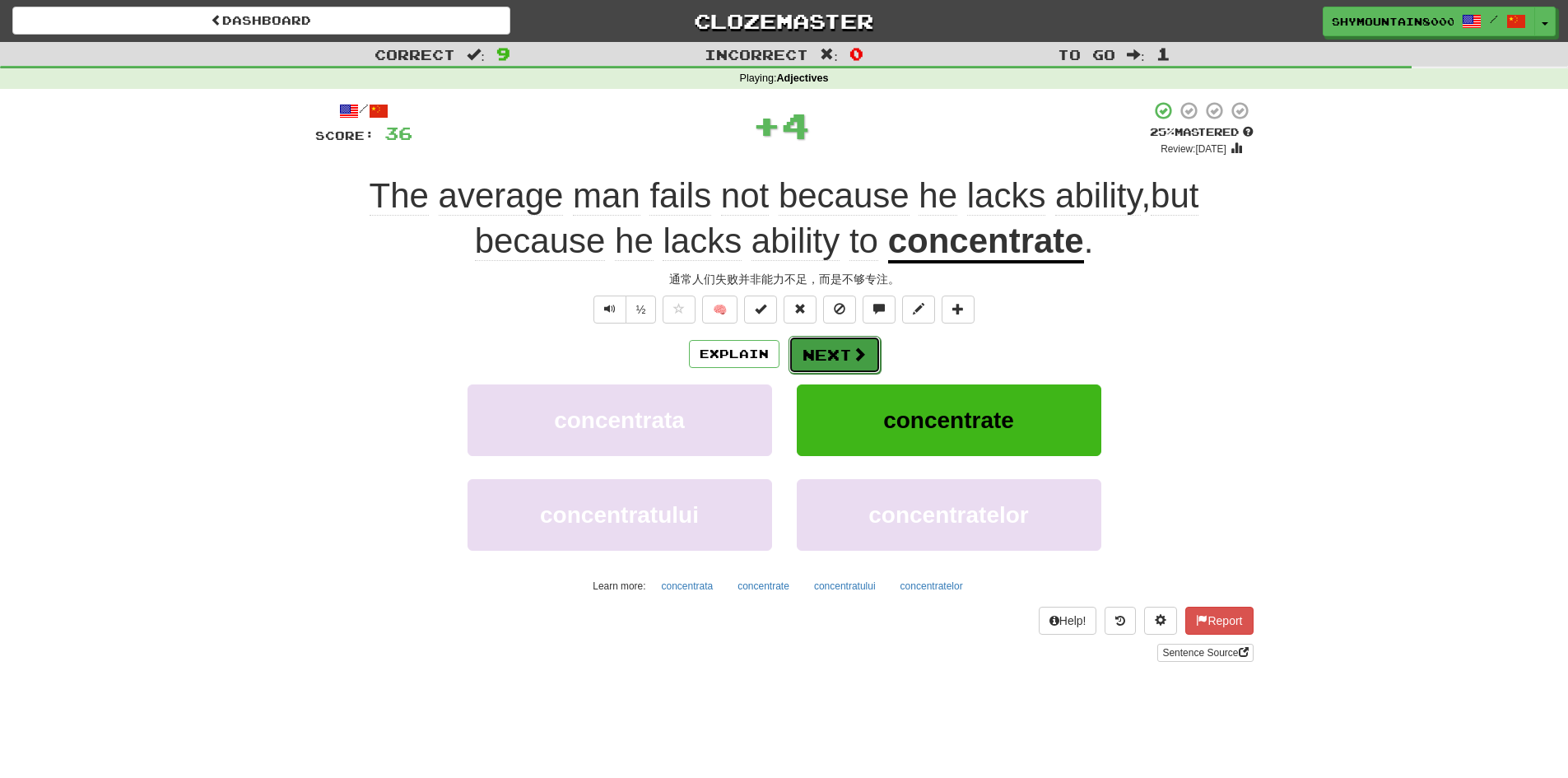
click at [845, 355] on button "Next" at bounding box center [835, 354] width 93 height 38
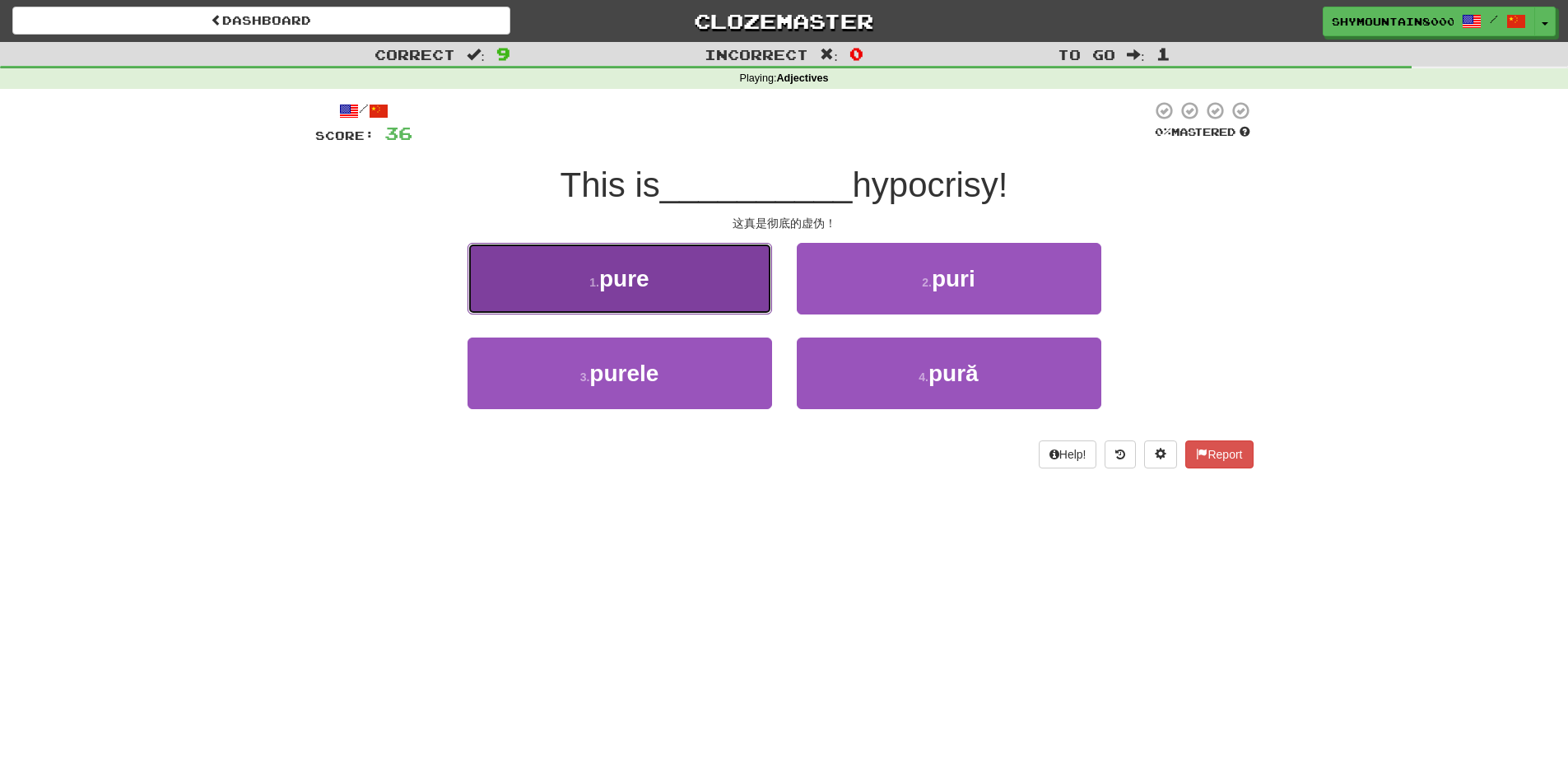
click at [703, 280] on button "1 . pure" at bounding box center [619, 279] width 305 height 72
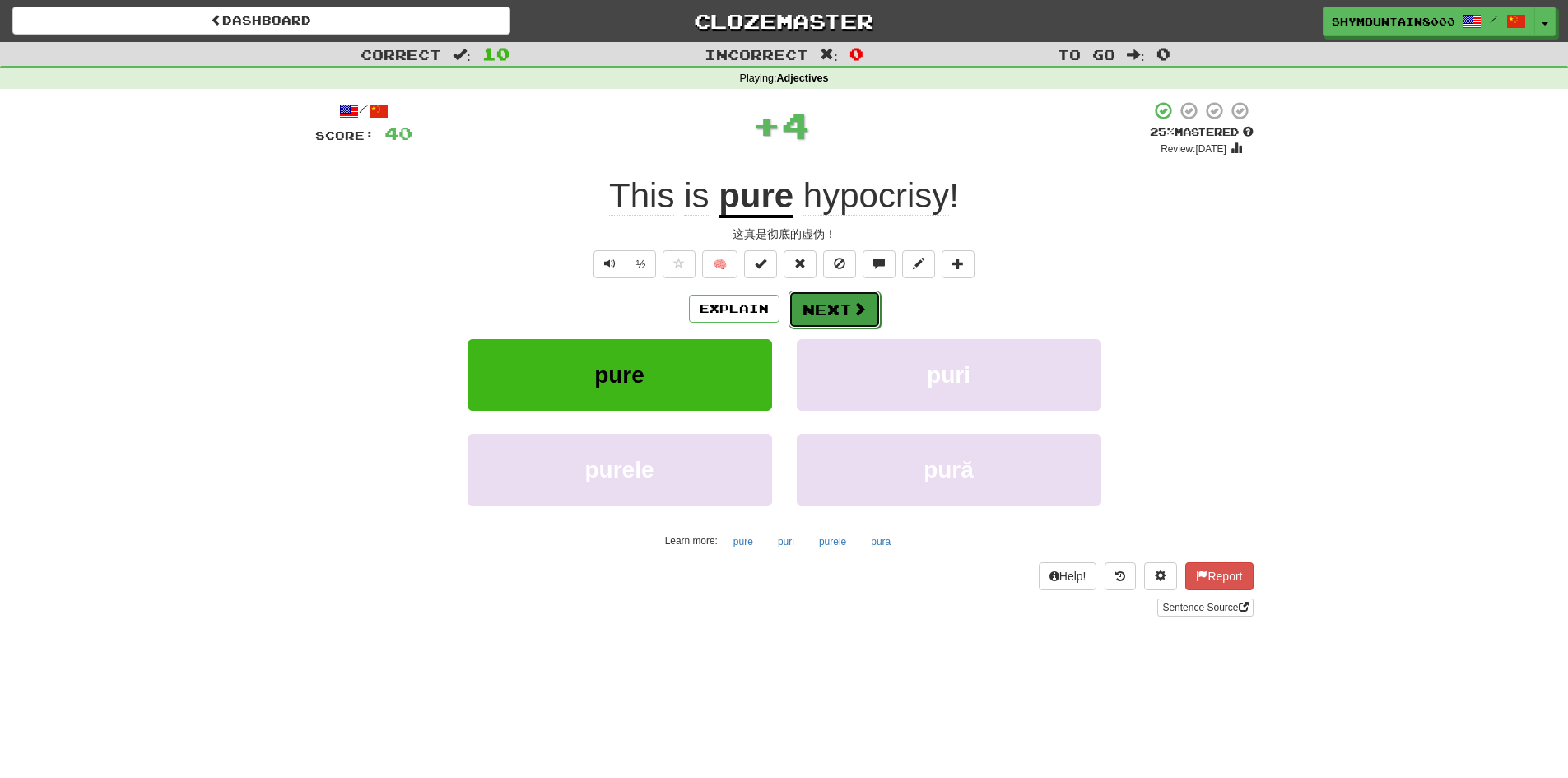
click at [831, 306] on button "Next" at bounding box center [835, 309] width 93 height 38
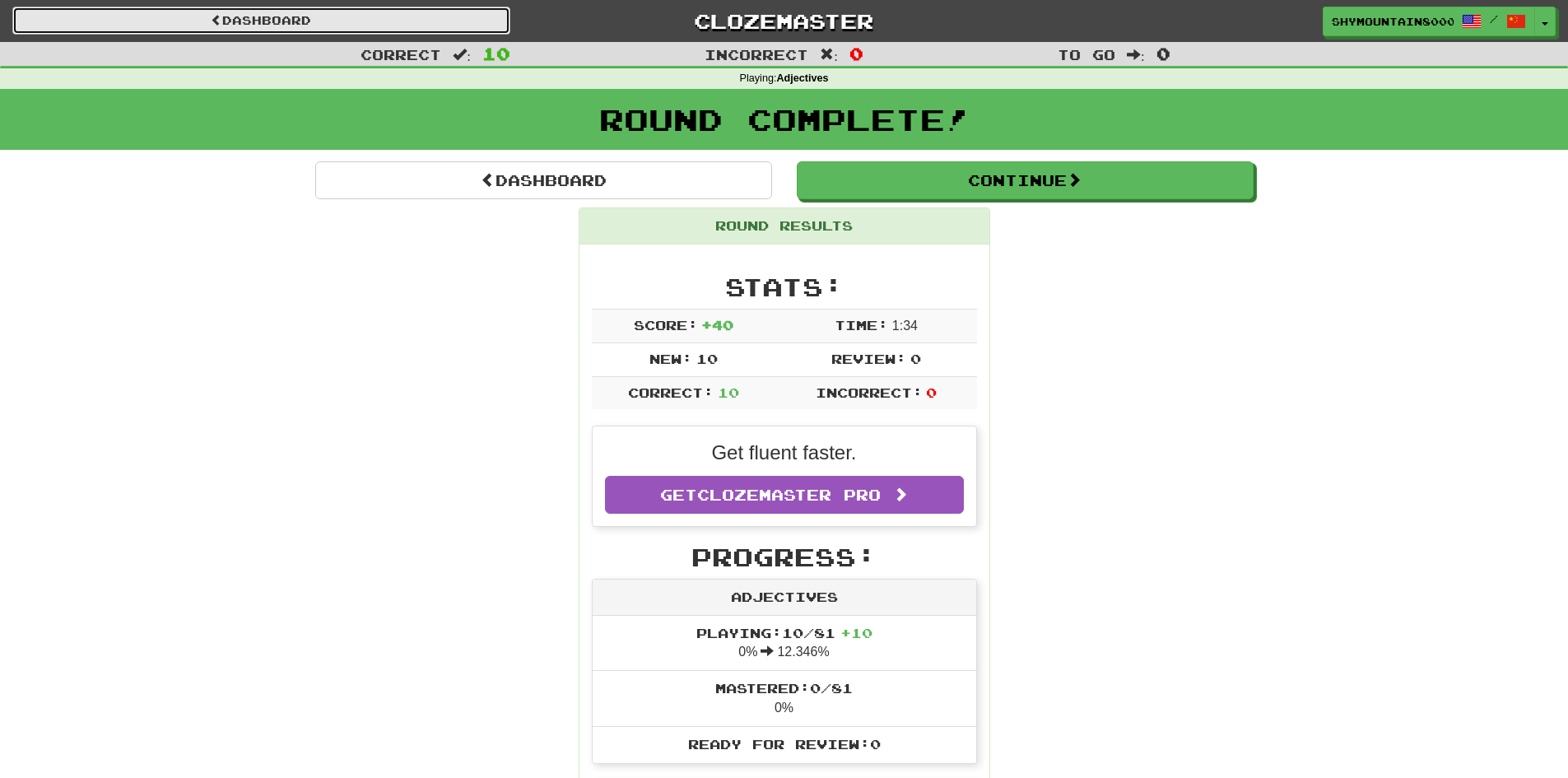
click at [337, 20] on link "Dashboard" at bounding box center [261, 21] width 498 height 28
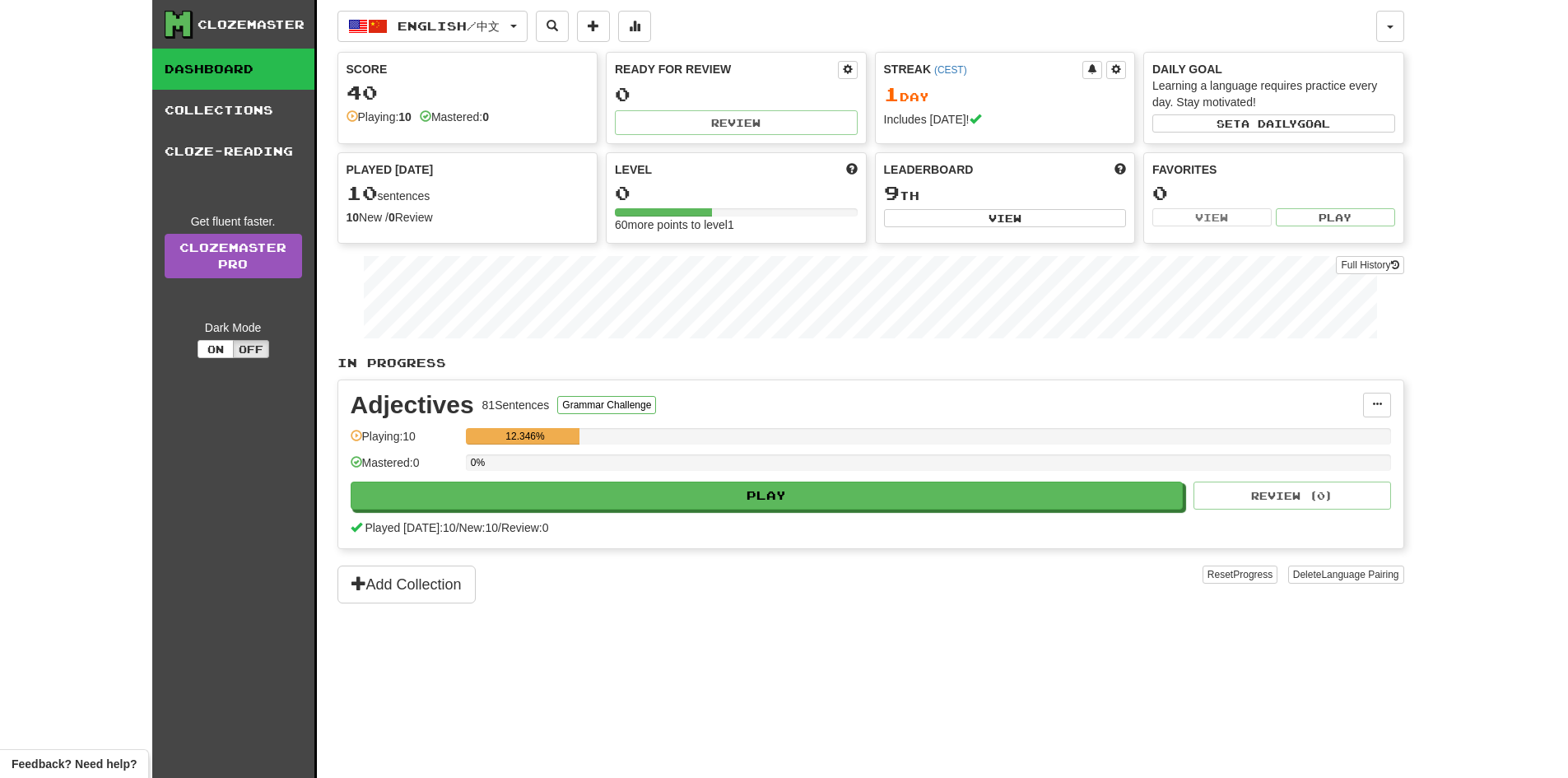
click at [246, 65] on link "Dashboard" at bounding box center [233, 69] width 162 height 41
click at [246, 113] on link "Collections" at bounding box center [233, 110] width 162 height 41
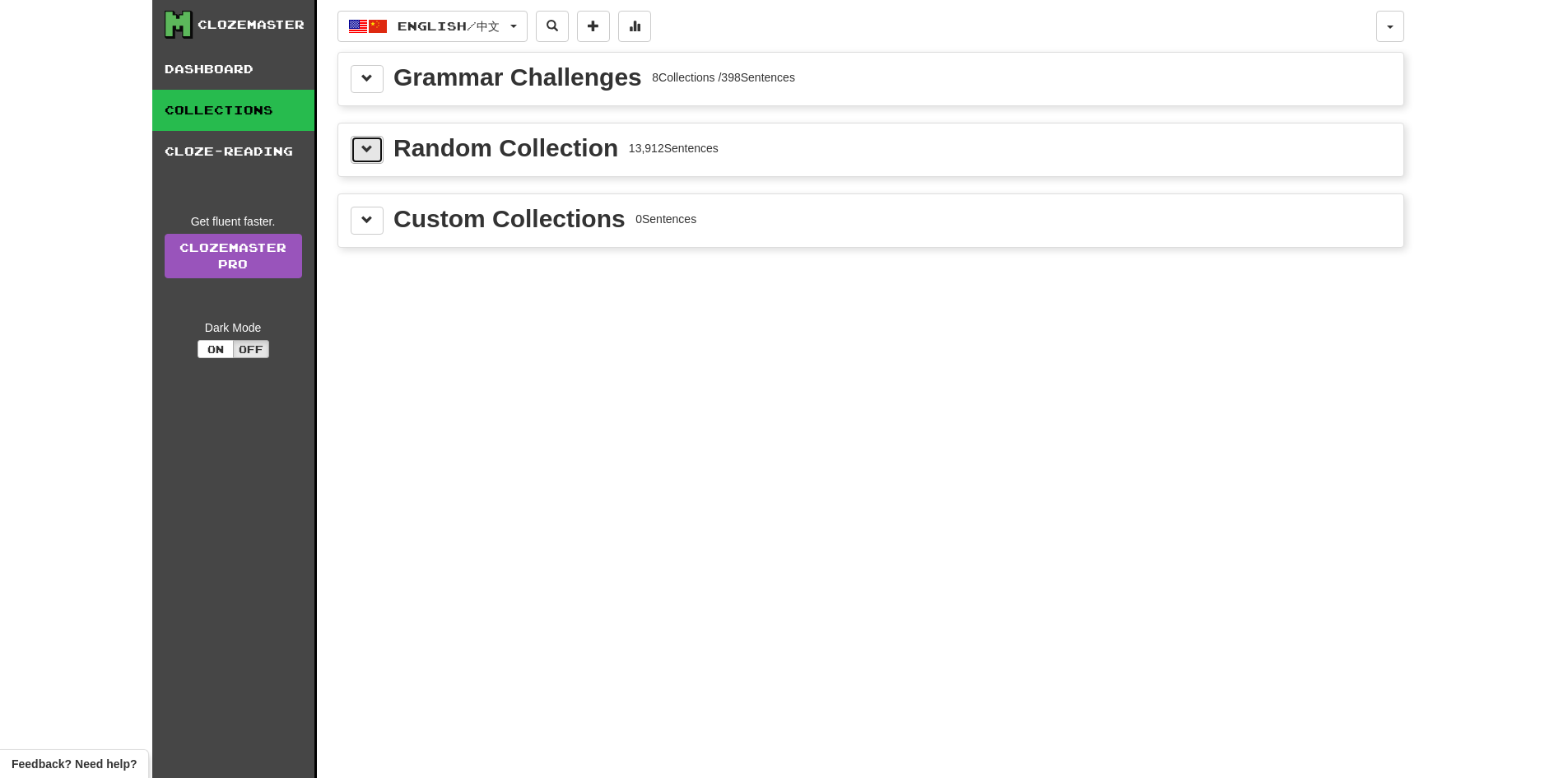
click at [371, 148] on span at bounding box center [367, 148] width 11 height 11
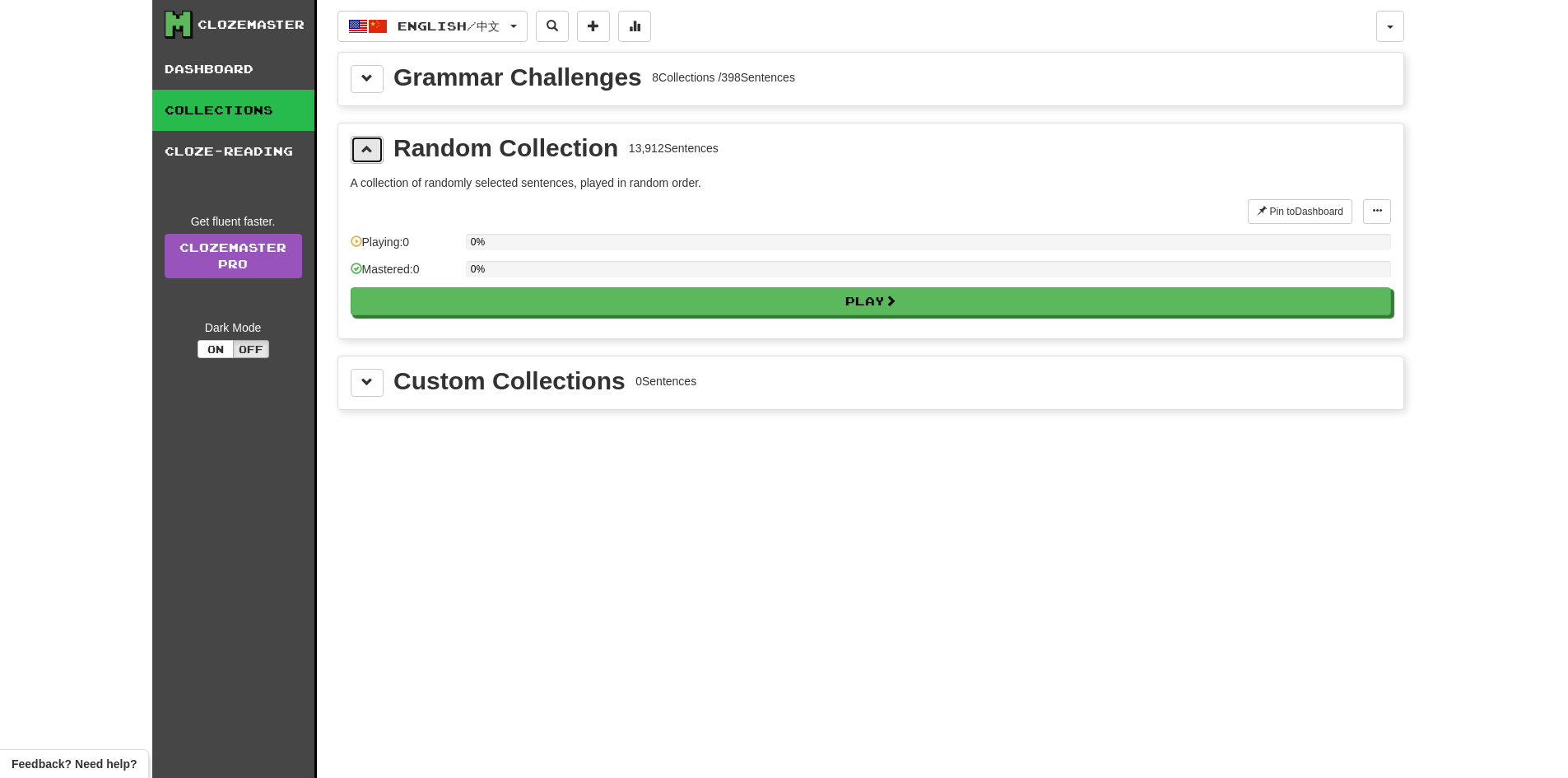
click at [371, 145] on span at bounding box center [367, 148] width 11 height 11
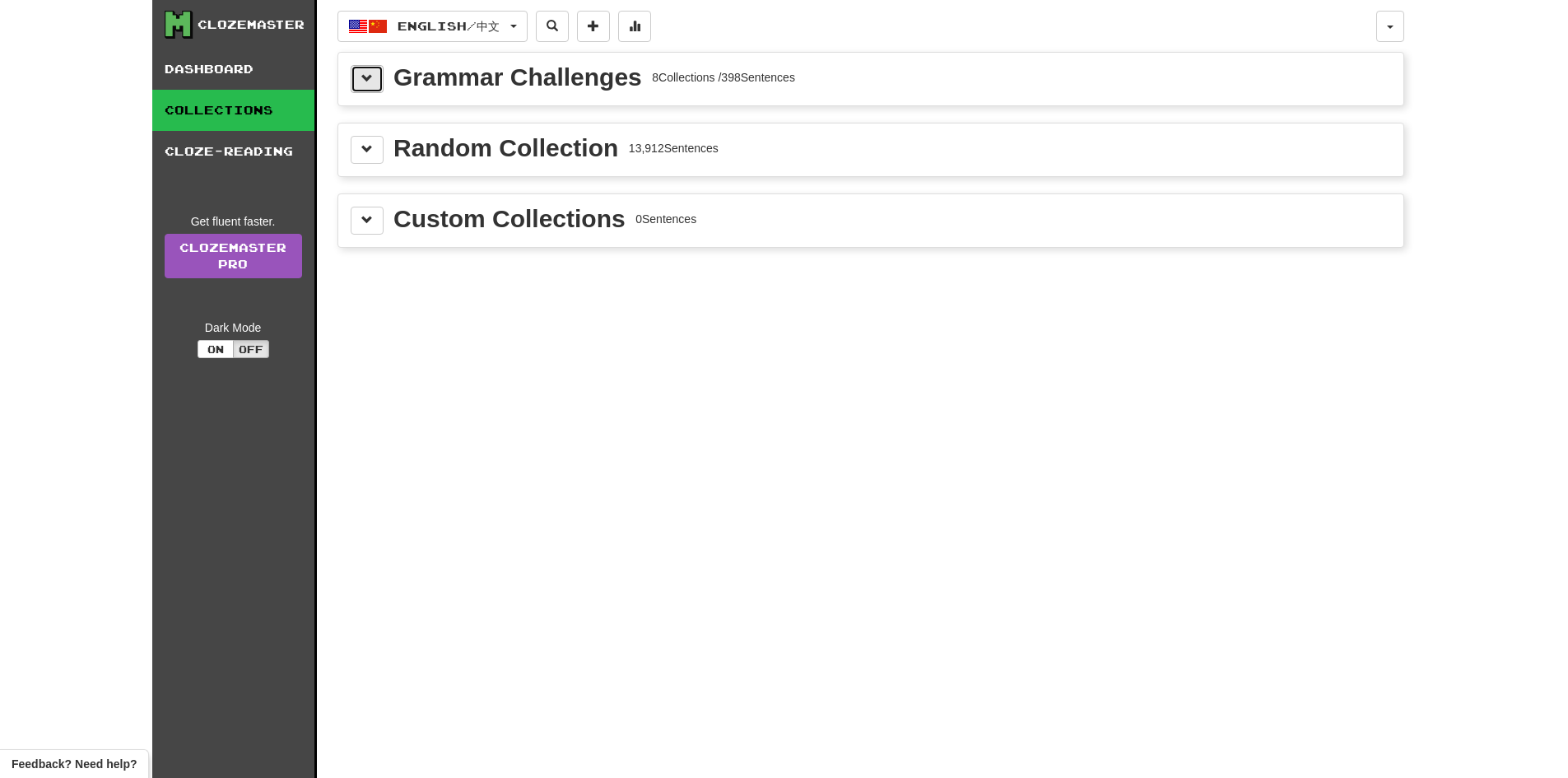
click at [363, 71] on button at bounding box center [367, 79] width 33 height 28
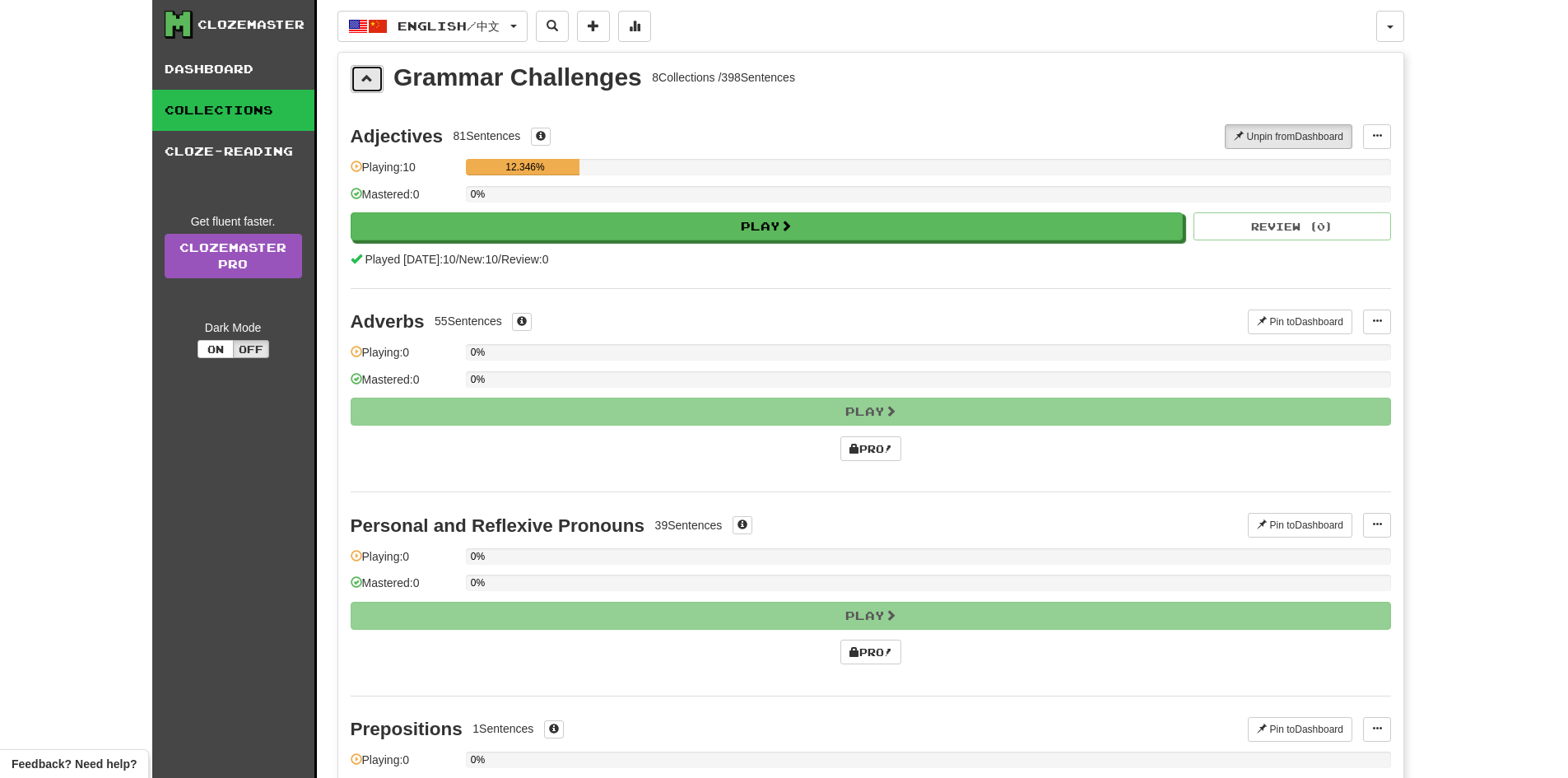
click at [363, 69] on button at bounding box center [367, 79] width 33 height 28
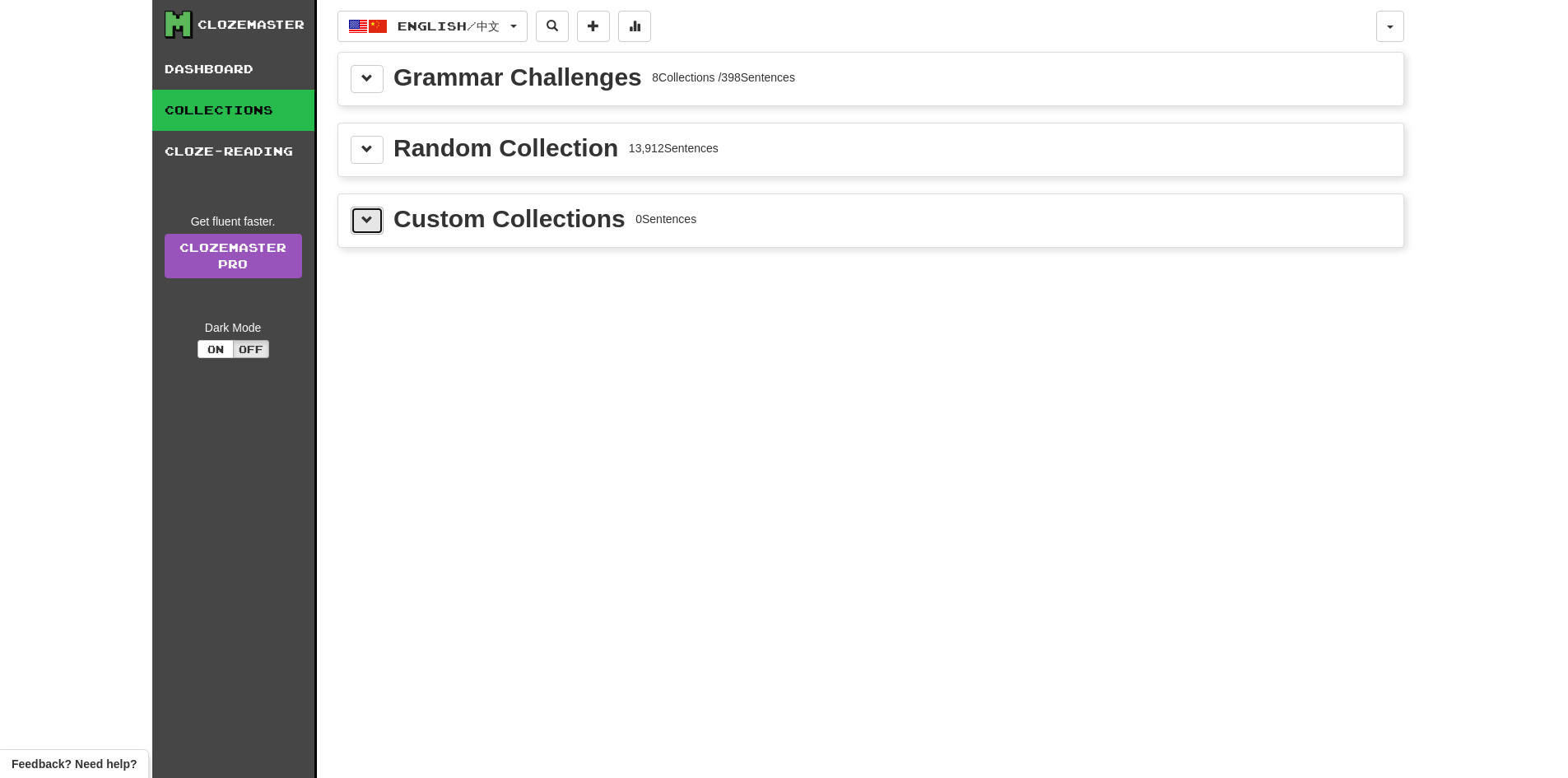
click at [376, 221] on button at bounding box center [367, 221] width 33 height 28
click at [257, 135] on link "Cloze-Reading" at bounding box center [233, 151] width 162 height 41
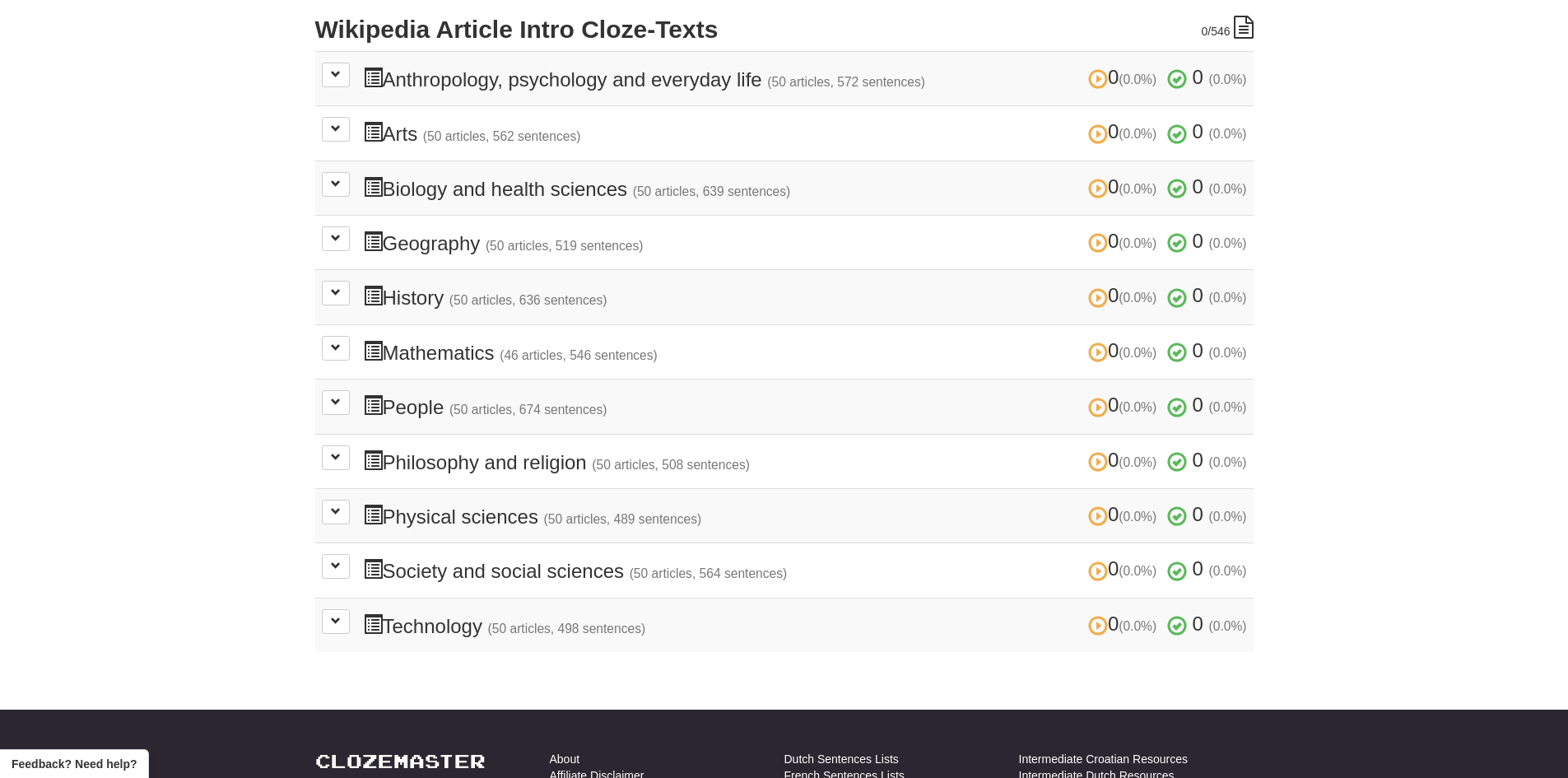
scroll to position [411, 0]
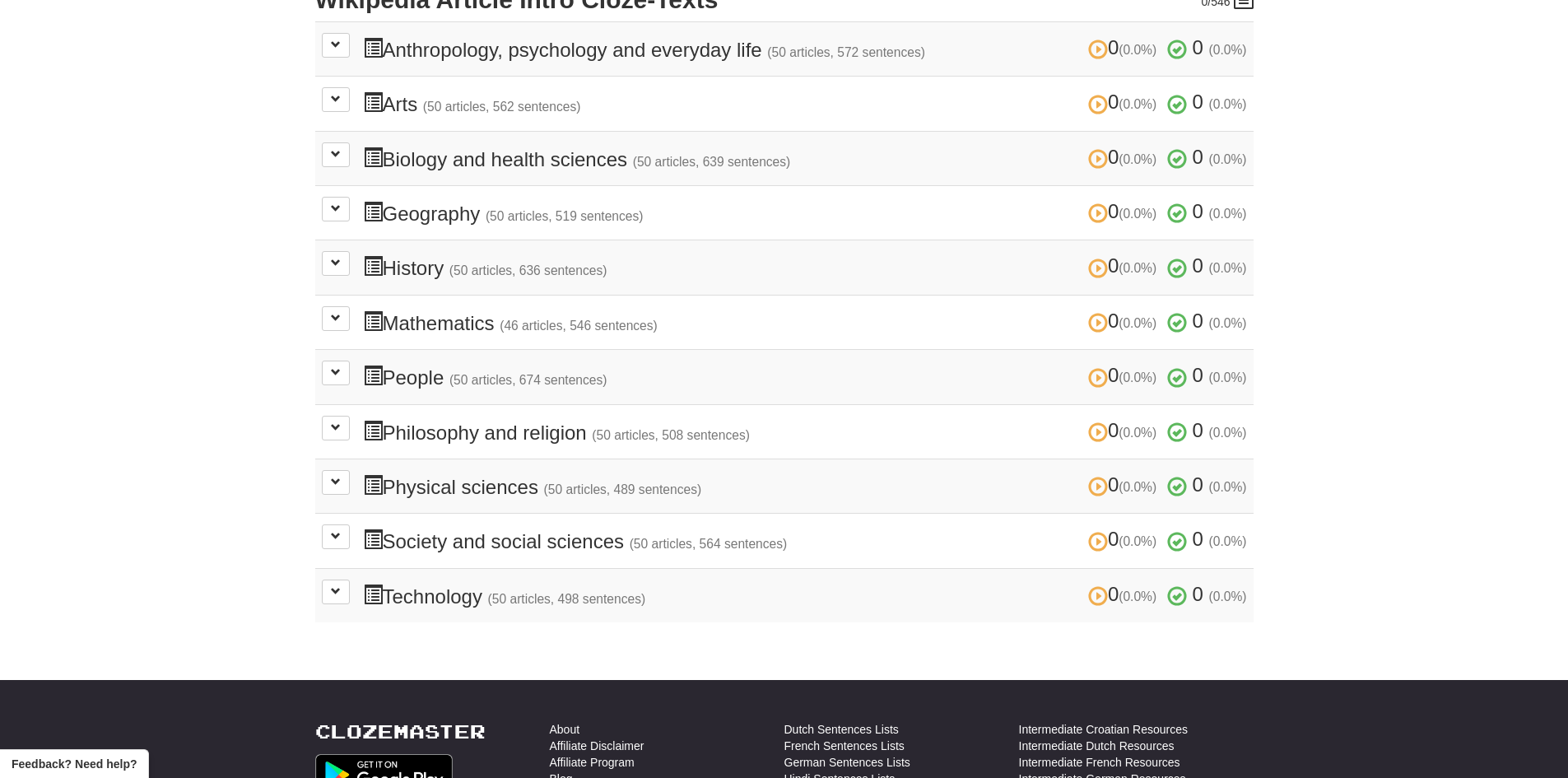
click at [552, 540] on h3 "0 (0.0%) 0 (0.0%) Society and social sciences (50 articles, 564 sentences) 0 (0…" at bounding box center [805, 540] width 884 height 24
click at [337, 540] on span at bounding box center [335, 535] width 10 height 10
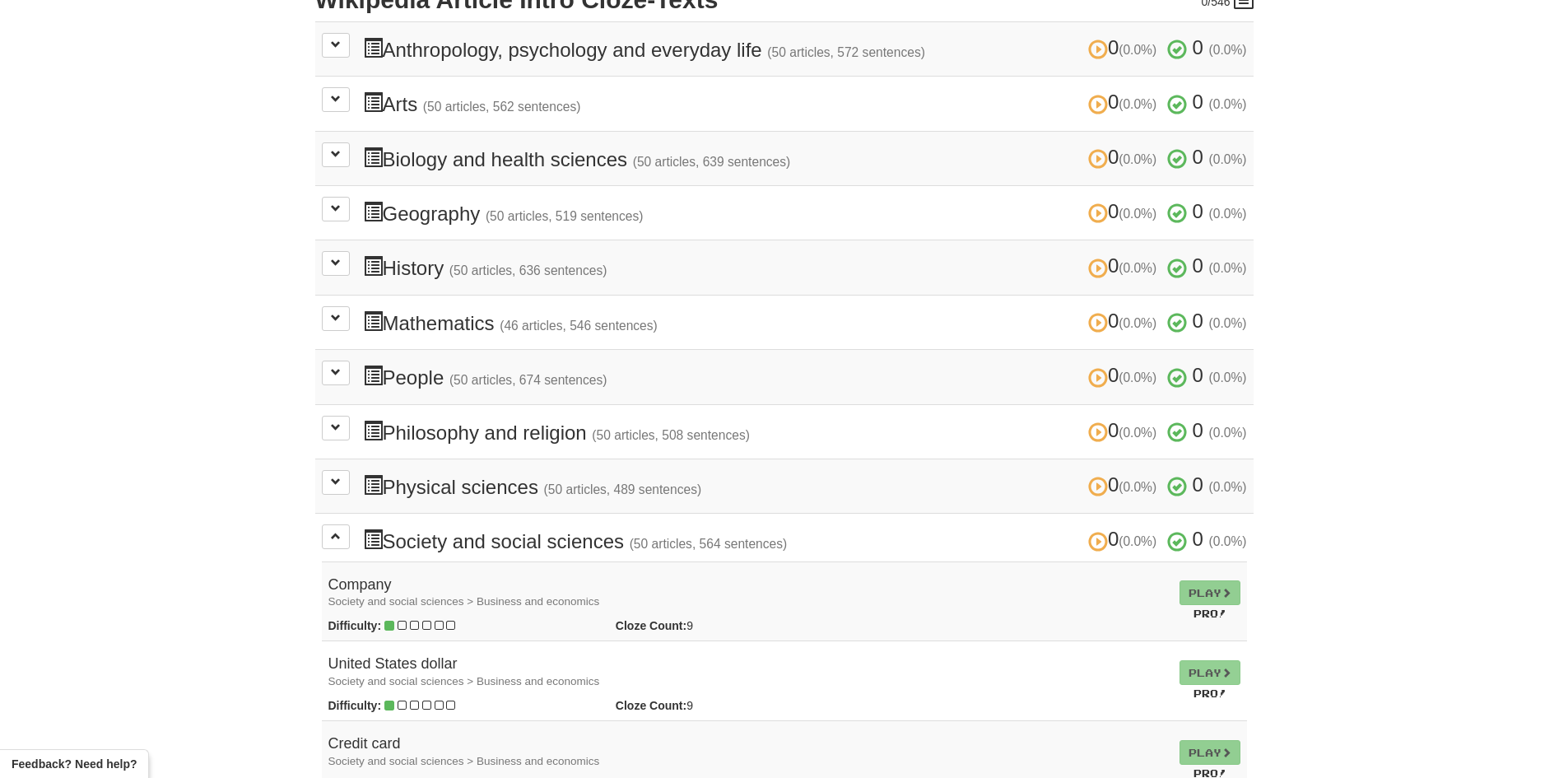
click at [1217, 595] on td "Play Pro!" at bounding box center [1210, 601] width 74 height 79
click at [1207, 592] on td "Play Pro!" at bounding box center [1210, 601] width 74 height 79
click at [1206, 587] on td "Play Pro!" at bounding box center [1210, 601] width 74 height 79
click at [1205, 586] on td "Play Pro!" at bounding box center [1210, 601] width 74 height 79
click at [1194, 584] on div at bounding box center [1194, 584] width 0 height 0
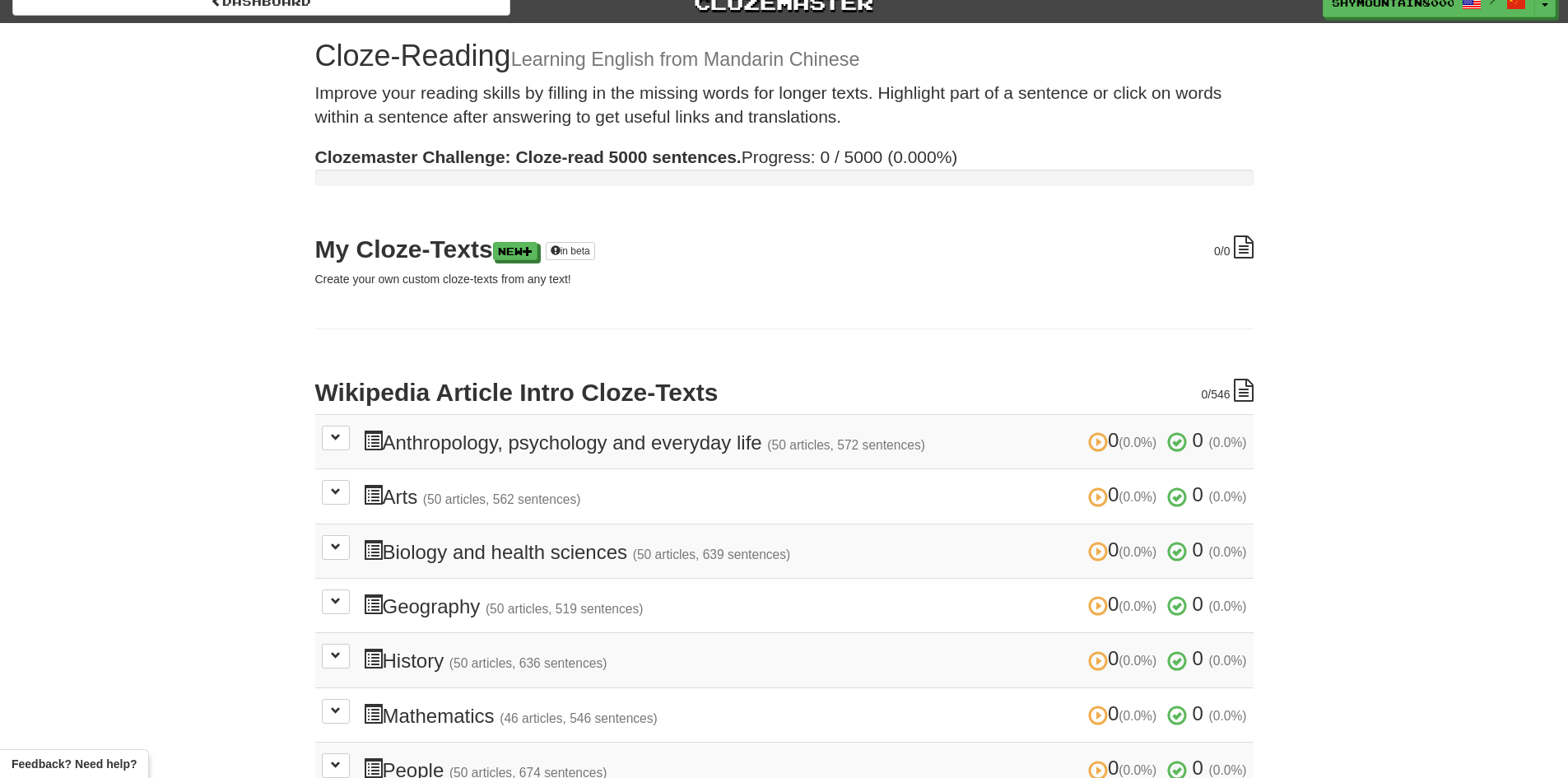
scroll to position [0, 0]
